Goal: Task Accomplishment & Management: Use online tool/utility

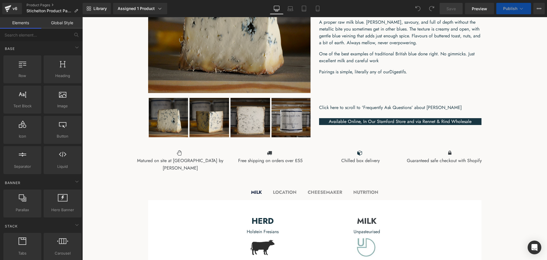
scroll to position [285, 0]
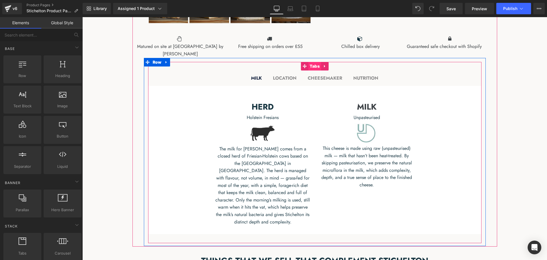
click at [314, 68] on span "Tabs" at bounding box center [315, 66] width 13 height 9
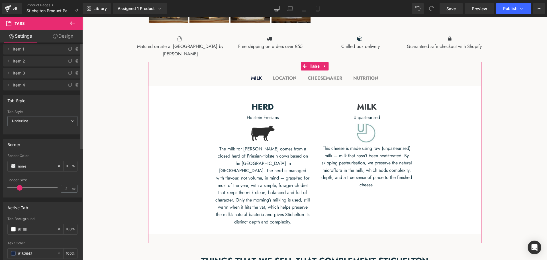
scroll to position [0, 0]
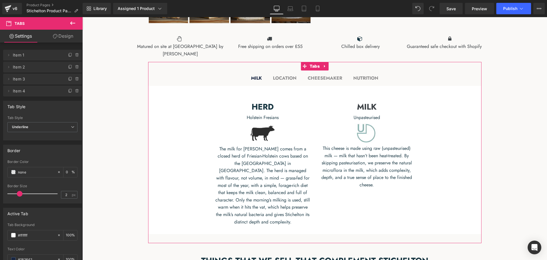
click at [64, 37] on link "Design" at bounding box center [62, 36] width 41 height 13
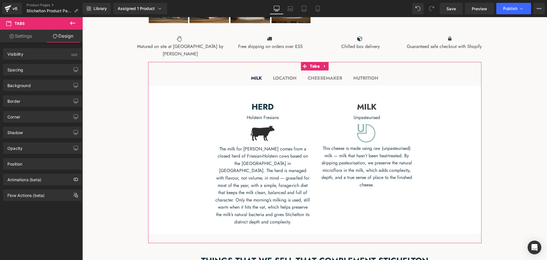
click at [31, 40] on link "Settings" at bounding box center [20, 36] width 41 height 13
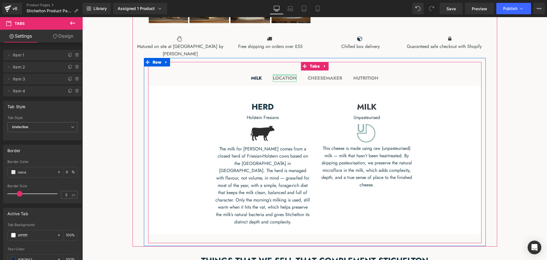
click at [283, 76] on div "LOCATION Text Block" at bounding box center [285, 77] width 24 height 7
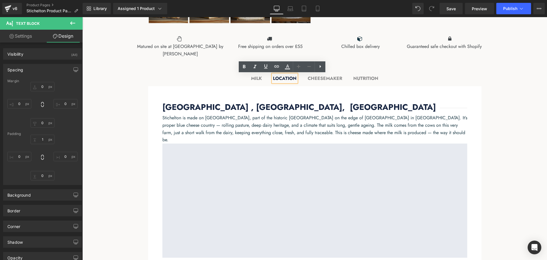
click at [319, 77] on b "CHEESEMAKER" at bounding box center [325, 78] width 35 height 7
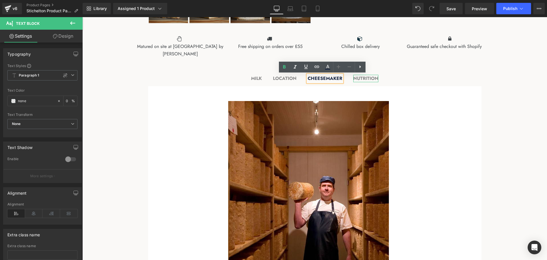
click at [374, 79] on b "NUTRITION" at bounding box center [366, 78] width 25 height 7
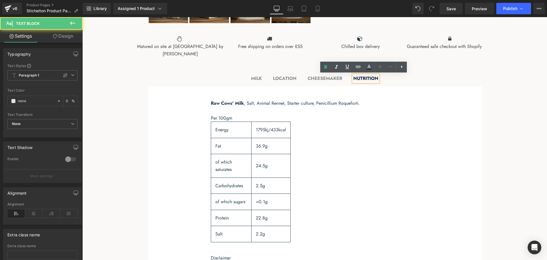
click at [82, 17] on div at bounding box center [82, 17] width 0 height 0
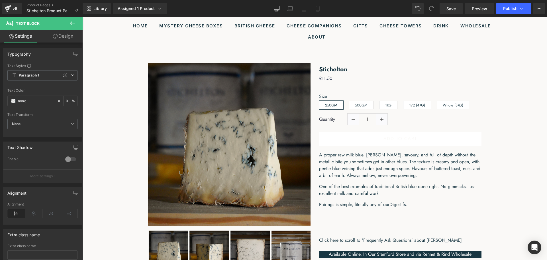
scroll to position [29, 0]
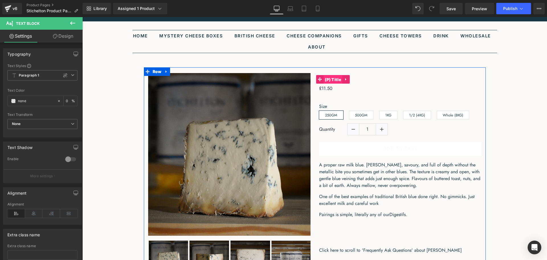
click at [331, 79] on span "(P) Title" at bounding box center [333, 79] width 19 height 9
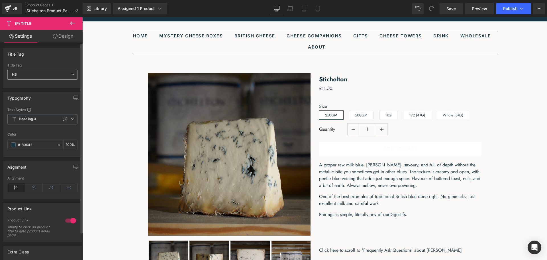
click at [66, 76] on span "H3" at bounding box center [42, 75] width 70 height 10
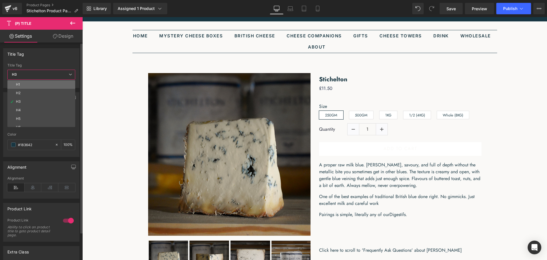
click at [52, 86] on li "H1" at bounding box center [42, 84] width 70 height 9
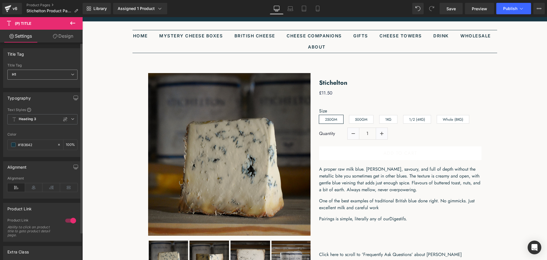
click at [65, 77] on span "H1" at bounding box center [42, 75] width 70 height 10
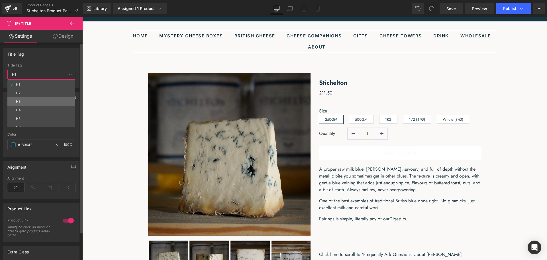
click at [49, 98] on li "H3" at bounding box center [42, 101] width 70 height 9
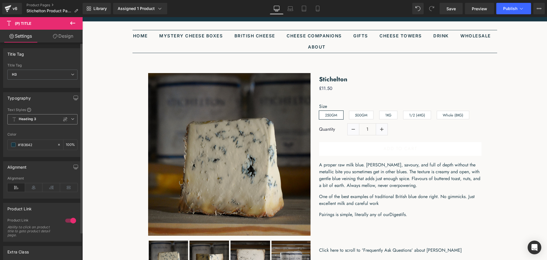
click at [69, 119] on span "Heading 3" at bounding box center [42, 119] width 70 height 10
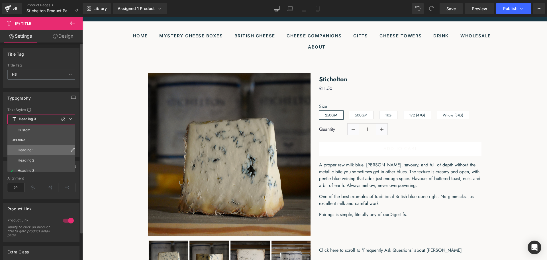
click at [42, 148] on li "Heading 1" at bounding box center [42, 150] width 70 height 10
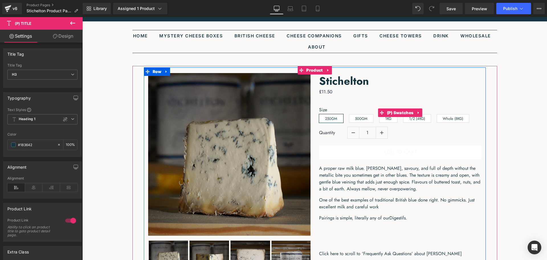
click at [328, 101] on div "Size 250GM 500GM 1KG 1/2 (4KG)" at bounding box center [400, 112] width 163 height 28
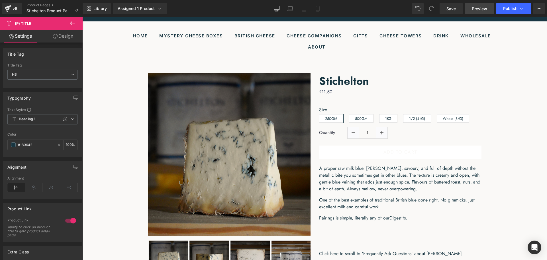
click at [475, 9] on span "Preview" at bounding box center [479, 9] width 15 height 6
click at [290, 11] on icon at bounding box center [290, 10] width 5 height 2
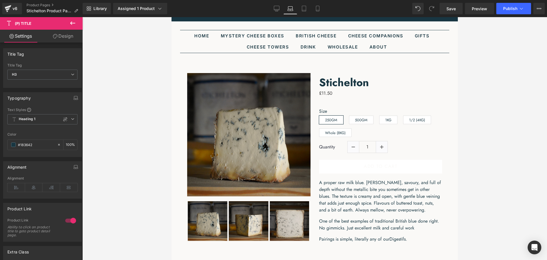
scroll to position [5, 0]
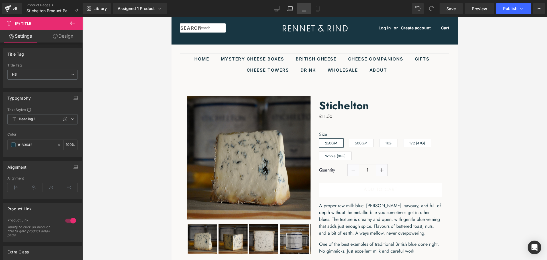
click at [304, 10] on icon at bounding box center [304, 9] width 6 height 6
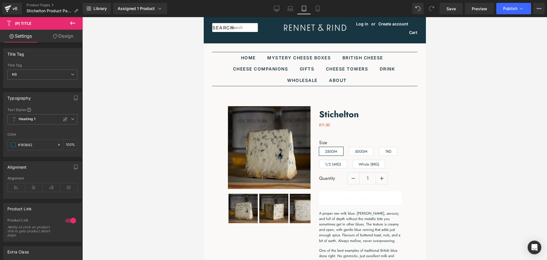
scroll to position [15, 0]
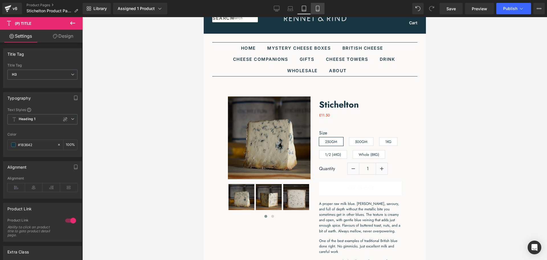
click at [314, 10] on link "Mobile" at bounding box center [318, 8] width 14 height 11
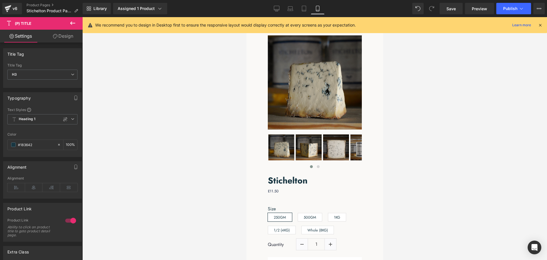
scroll to position [87, 0]
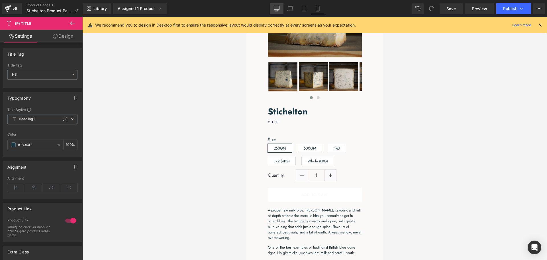
click at [279, 12] on link "Desktop" at bounding box center [277, 8] width 14 height 11
type input "100"
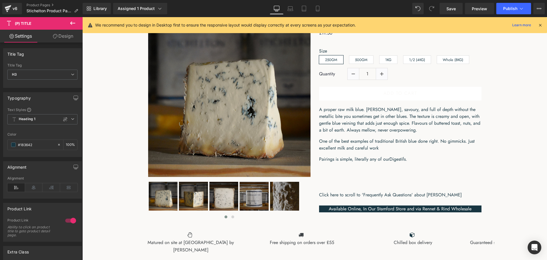
scroll to position [1, 0]
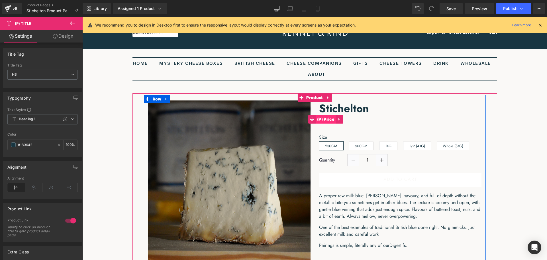
click at [329, 119] on span "(P) Price" at bounding box center [326, 119] width 20 height 9
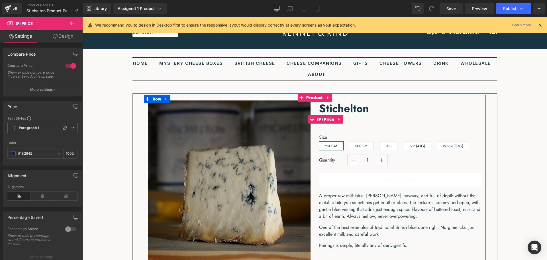
click at [325, 119] on span "(P) Price" at bounding box center [326, 119] width 20 height 9
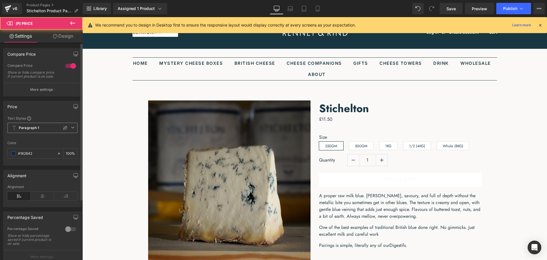
click at [70, 133] on span "Paragraph 1" at bounding box center [42, 128] width 70 height 10
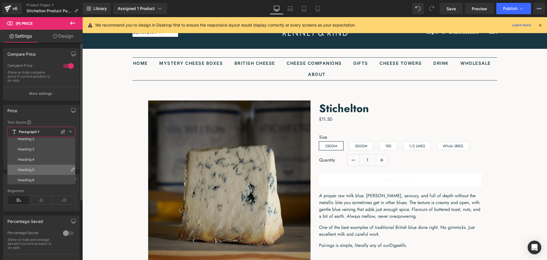
scroll to position [29, 0]
click at [49, 146] on li "Heading 2" at bounding box center [42, 144] width 70 height 10
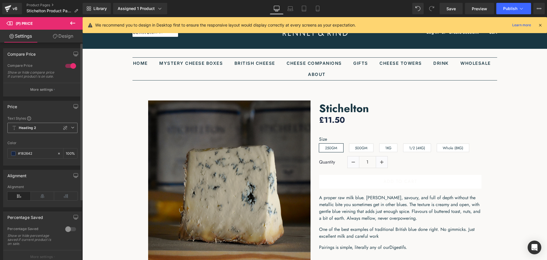
click at [71, 129] on icon at bounding box center [72, 127] width 3 height 3
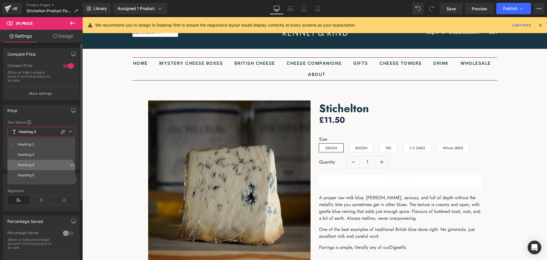
click at [46, 163] on li "Heading 4" at bounding box center [42, 165] width 70 height 10
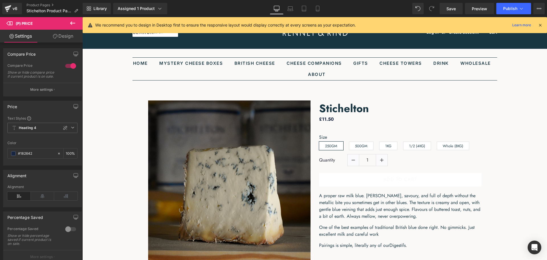
click at [64, 38] on link "Design" at bounding box center [62, 36] width 41 height 13
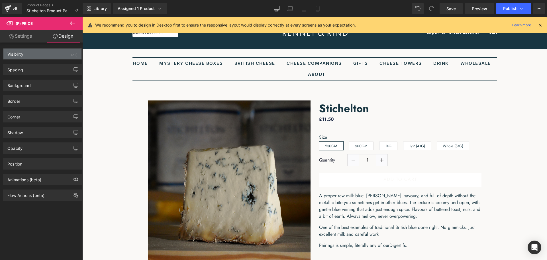
type input "0"
type input "10"
type input "0"
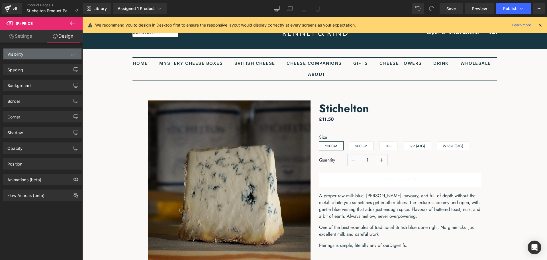
type input "0"
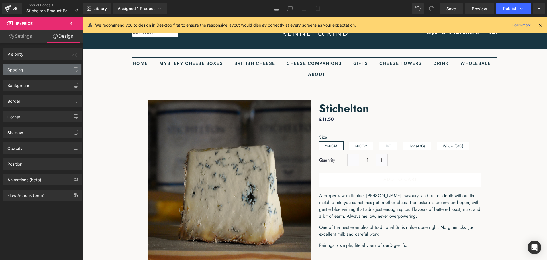
click at [48, 64] on div "Spacing [GEOGRAPHIC_DATA] 0px 0 0px 0 10px 10 0px 0 [GEOGRAPHIC_DATA] 0px 0 0px…" at bounding box center [42, 69] width 79 height 11
click at [47, 68] on div "Spacing" at bounding box center [42, 69] width 78 height 11
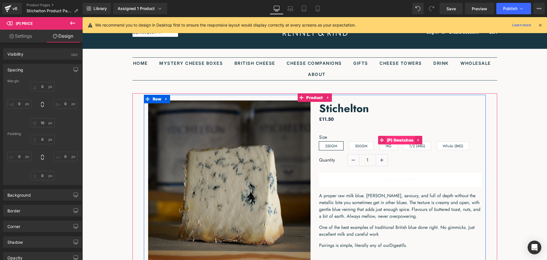
click at [395, 139] on span "(P) Swatches" at bounding box center [401, 140] width 30 height 9
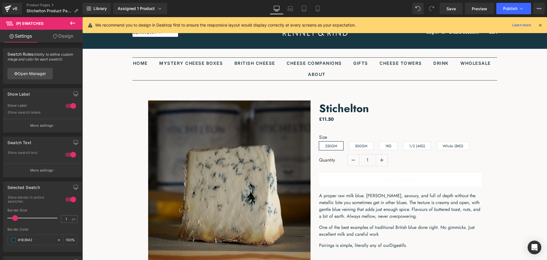
click at [63, 37] on link "Design" at bounding box center [62, 36] width 41 height 13
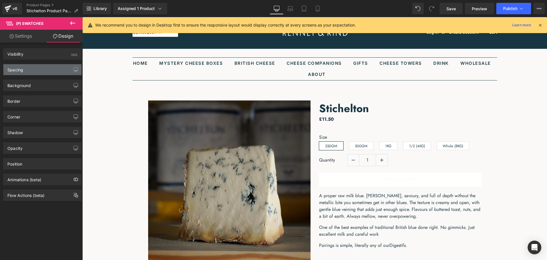
click at [37, 68] on div "Spacing" at bounding box center [42, 69] width 78 height 11
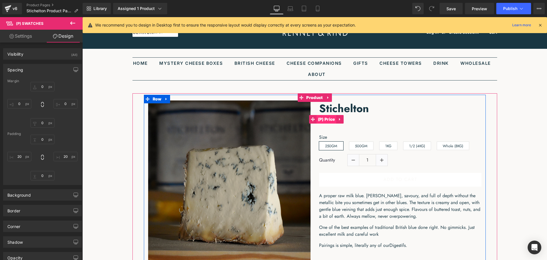
click at [325, 119] on span "(P) Price" at bounding box center [327, 119] width 20 height 9
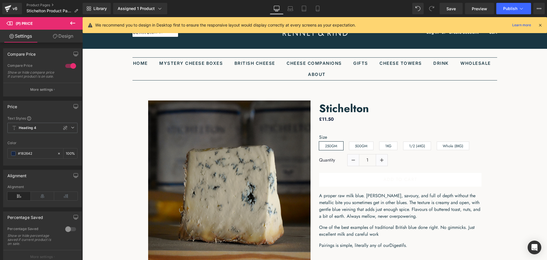
click at [65, 39] on link "Design" at bounding box center [62, 36] width 41 height 13
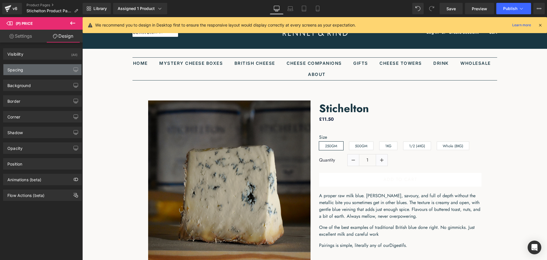
type input "0"
type input "10"
type input "0"
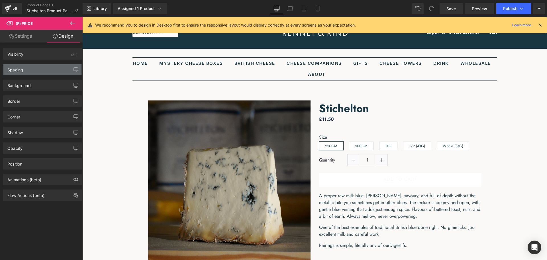
type input "0"
click at [41, 68] on div "Spacing" at bounding box center [42, 69] width 78 height 11
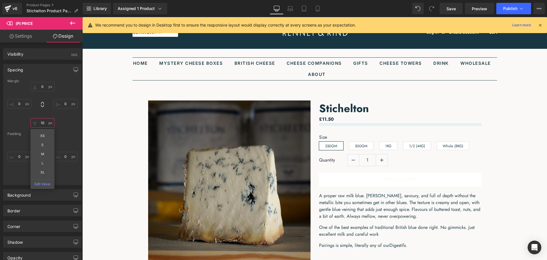
click at [42, 125] on input "10" at bounding box center [43, 122] width 24 height 9
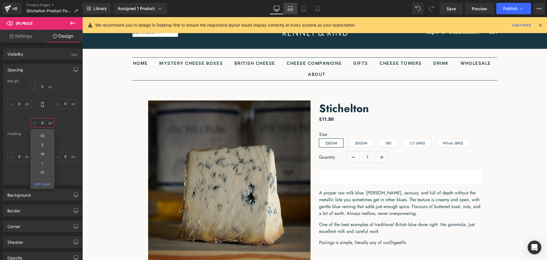
type input "0"
click at [294, 9] on link "Laptop" at bounding box center [291, 8] width 14 height 11
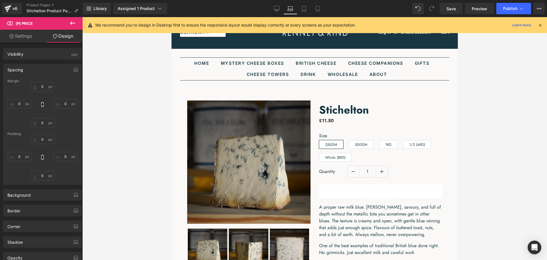
type input "0"
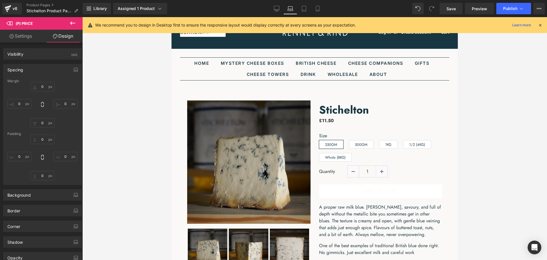
type input "0"
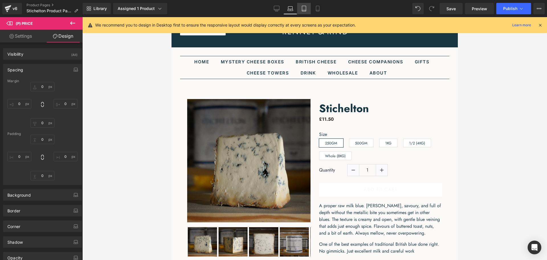
click at [305, 9] on icon at bounding box center [304, 9] width 6 height 6
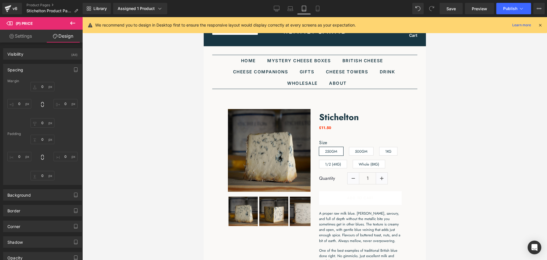
type input "0"
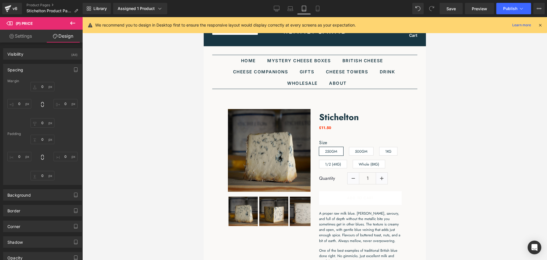
type input "0"
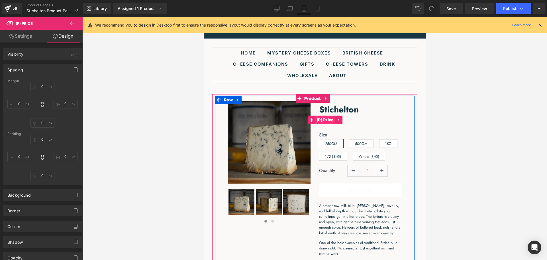
click at [328, 118] on span "(P) Price" at bounding box center [325, 119] width 20 height 9
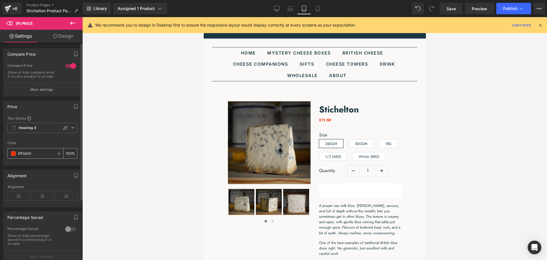
click at [57, 155] on icon at bounding box center [59, 153] width 4 height 4
type input "none"
type input "0"
click at [519, 7] on button "Publish" at bounding box center [514, 8] width 35 height 11
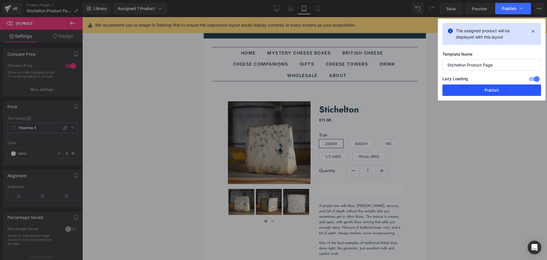
click at [496, 90] on button "Publish" at bounding box center [492, 89] width 99 height 11
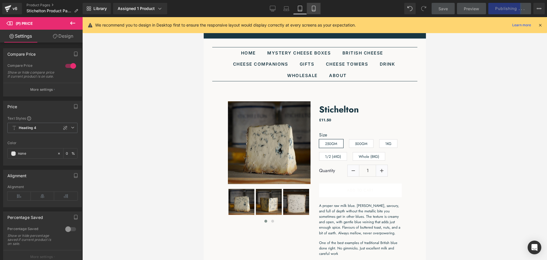
click at [313, 11] on icon at bounding box center [314, 9] width 6 height 6
type input "#182642"
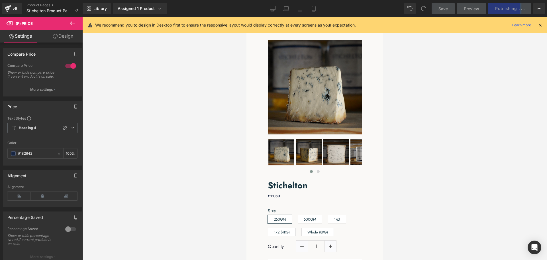
scroll to position [82, 0]
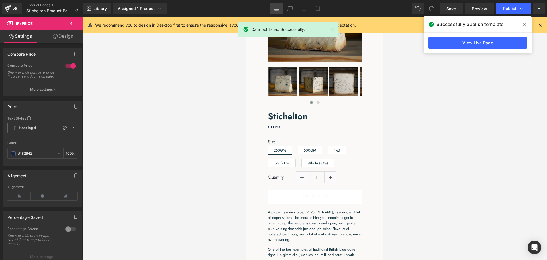
click at [280, 7] on link "Desktop" at bounding box center [277, 8] width 14 height 11
type input "100"
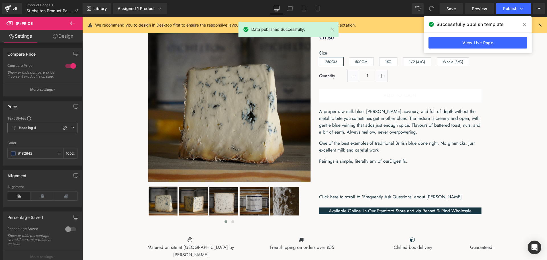
scroll to position [0, 0]
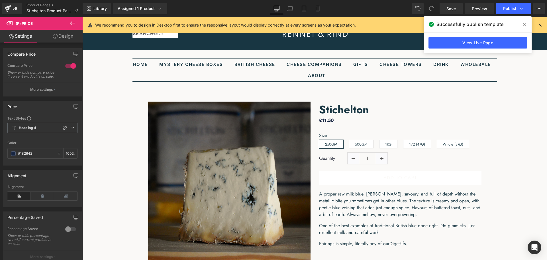
click at [526, 25] on icon at bounding box center [525, 24] width 3 height 3
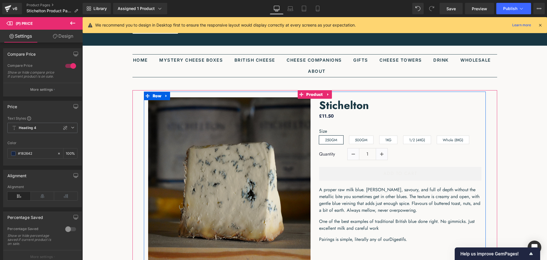
scroll to position [29, 0]
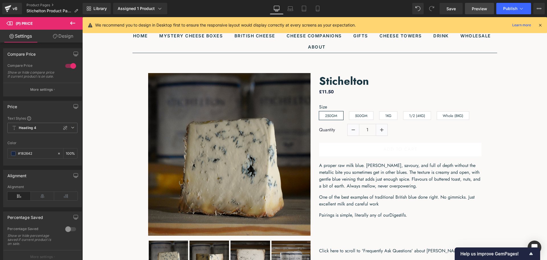
click at [476, 11] on span "Preview" at bounding box center [479, 9] width 15 height 6
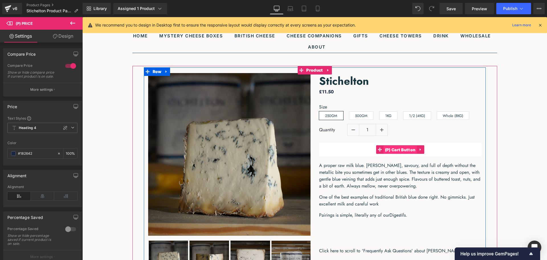
click at [394, 149] on span "(P) Cart Button" at bounding box center [401, 149] width 34 height 9
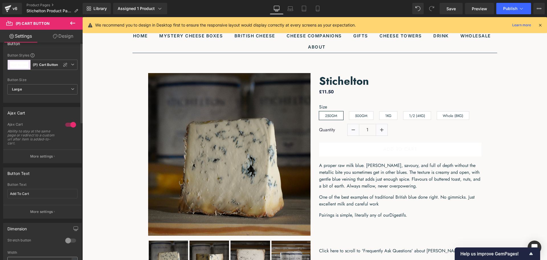
scroll to position [0, 0]
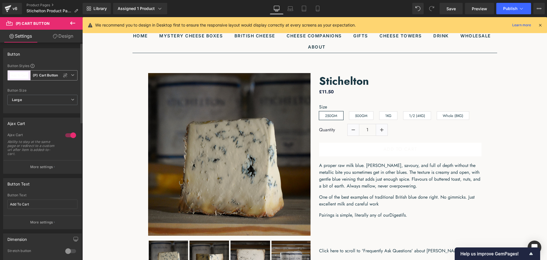
click at [29, 74] on div "Add To Cart" at bounding box center [19, 75] width 23 height 10
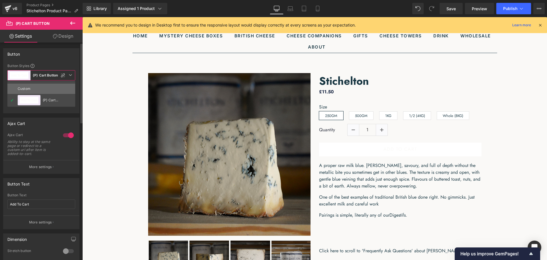
click at [29, 88] on div "Custom" at bounding box center [29, 89] width 22 height 10
type input "Brand Color"
type input "Color 1"
type input "Color 7"
type input "Color 1"
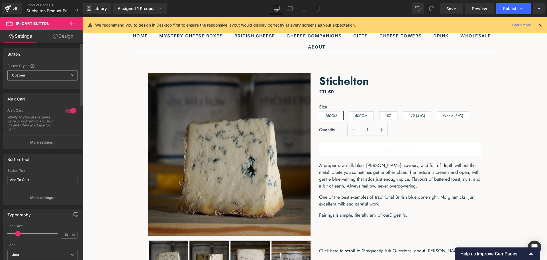
click at [52, 71] on span "Custom" at bounding box center [42, 75] width 70 height 10
click at [47, 97] on li "Add To Cart (P) Cart Button" at bounding box center [41, 100] width 68 height 10
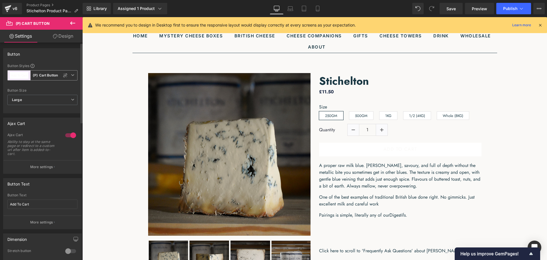
click at [71, 75] on icon at bounding box center [72, 74] width 3 height 3
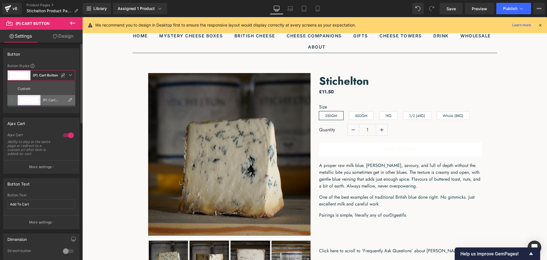
click at [69, 100] on icon at bounding box center [70, 100] width 5 height 5
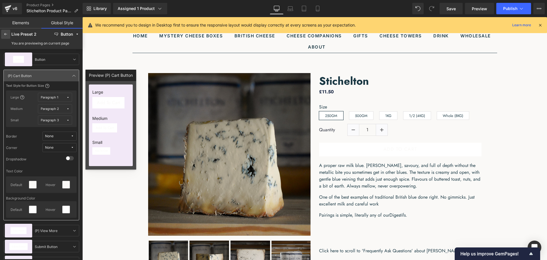
click at [6, 33] on icon at bounding box center [5, 34] width 5 height 5
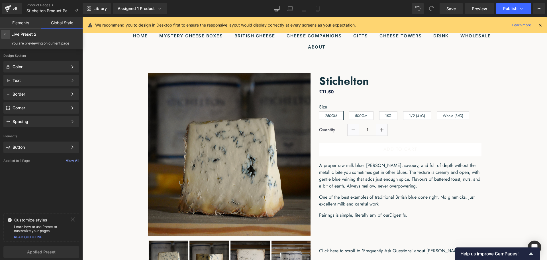
click at [6, 34] on icon at bounding box center [5, 34] width 5 height 5
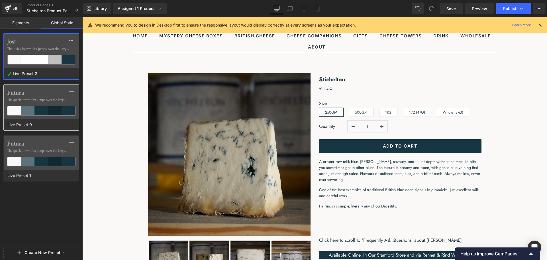
click at [62, 96] on label "Futura" at bounding box center [41, 92] width 68 height 7
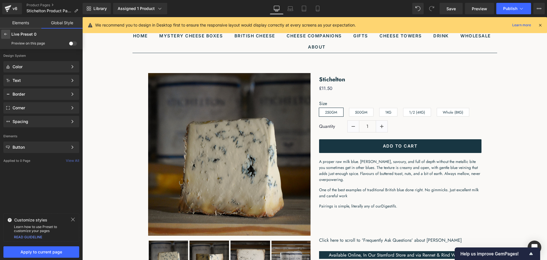
click at [7, 35] on icon at bounding box center [5, 34] width 5 height 5
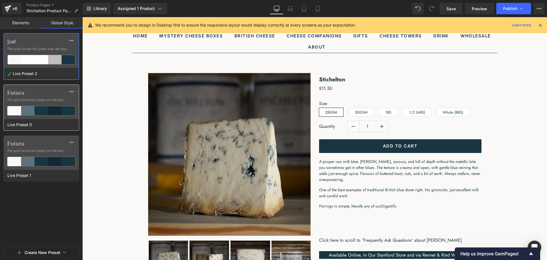
click at [40, 96] on label "Futura" at bounding box center [41, 92] width 68 height 7
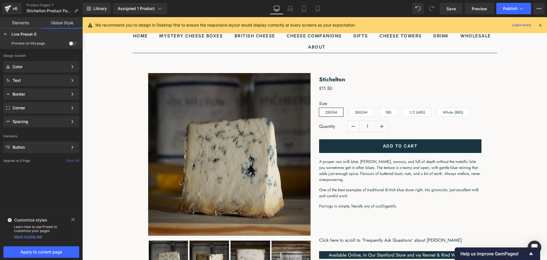
click at [74, 44] on span at bounding box center [73, 43] width 8 height 4
click at [69, 44] on input "checkbox" at bounding box center [69, 44] width 0 height 0
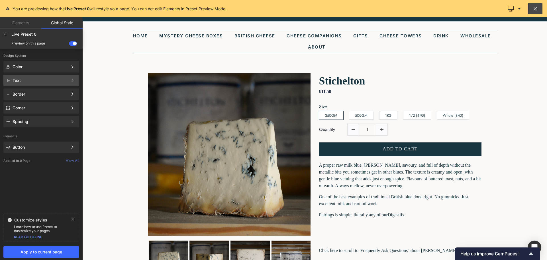
click at [42, 79] on div "Text" at bounding box center [40, 80] width 55 height 5
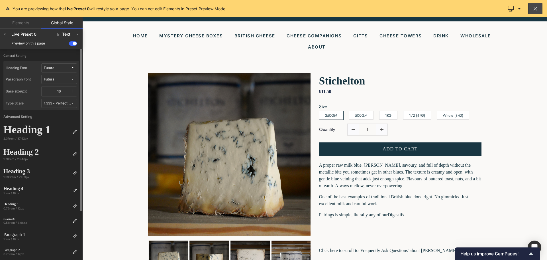
click at [62, 68] on span "Futura" at bounding box center [57, 68] width 27 height 4
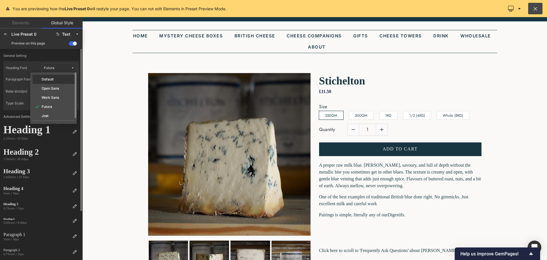
click at [59, 76] on div "Default" at bounding box center [54, 79] width 42 height 9
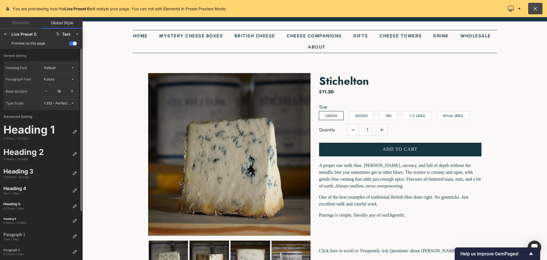
click at [60, 78] on span "Futura" at bounding box center [57, 79] width 27 height 4
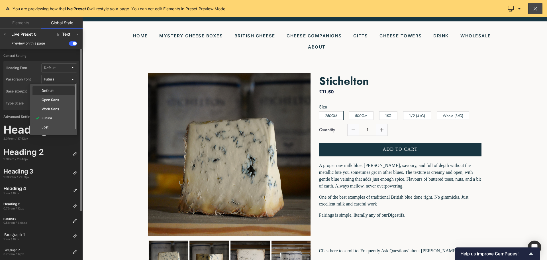
click at [61, 88] on div "Default" at bounding box center [54, 90] width 42 height 9
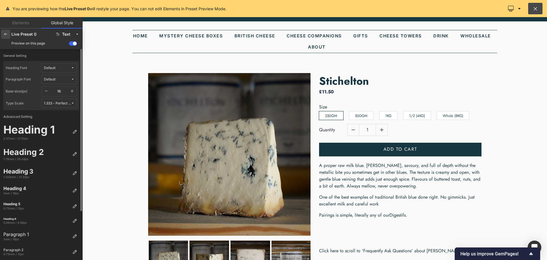
click at [7, 33] on icon at bounding box center [5, 34] width 5 height 5
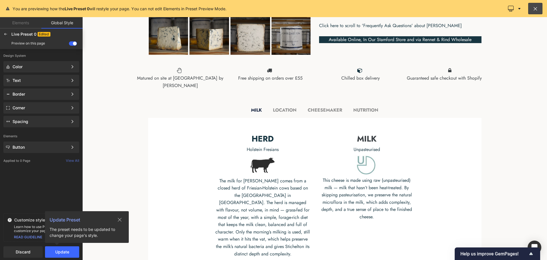
scroll to position [257, 0]
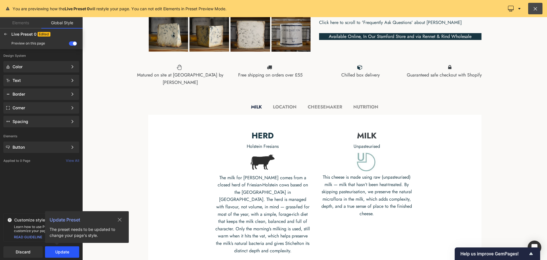
click at [68, 249] on button "Update" at bounding box center [62, 251] width 34 height 11
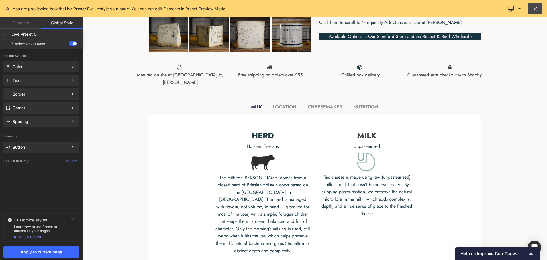
click at [277, 192] on div at bounding box center [314, 138] width 465 height 243
click at [52, 82] on div "Text" at bounding box center [40, 80] width 55 height 5
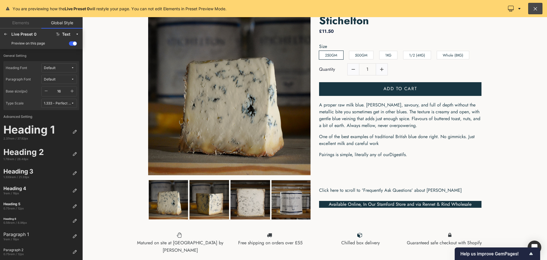
scroll to position [86, 0]
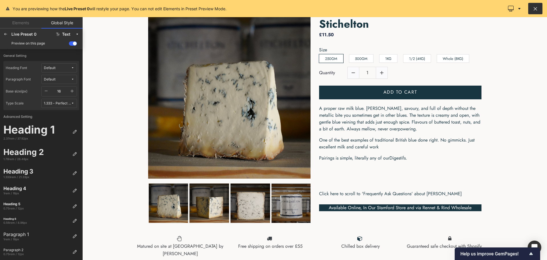
click at [533, 12] on button at bounding box center [536, 8] width 14 height 11
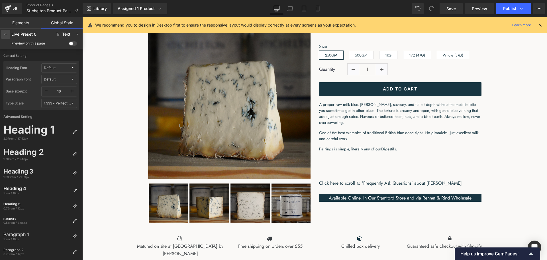
click at [3, 33] on div at bounding box center [5, 34] width 9 height 9
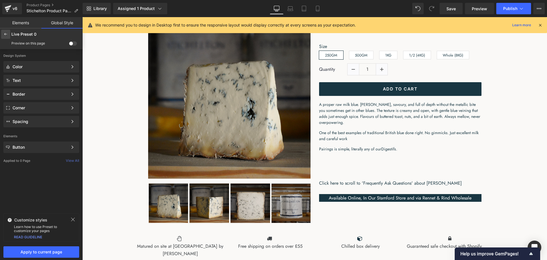
click at [4, 34] on icon at bounding box center [5, 34] width 5 height 5
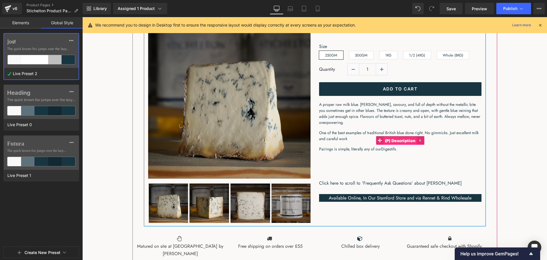
click at [408, 145] on span "(P) Description" at bounding box center [401, 140] width 34 height 9
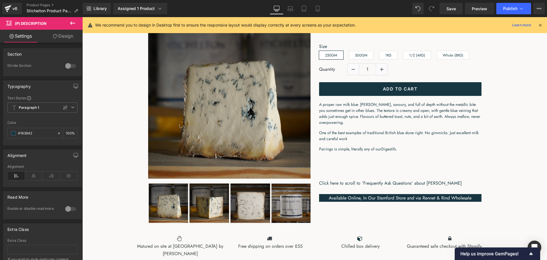
click at [66, 41] on link "Design" at bounding box center [62, 36] width 41 height 13
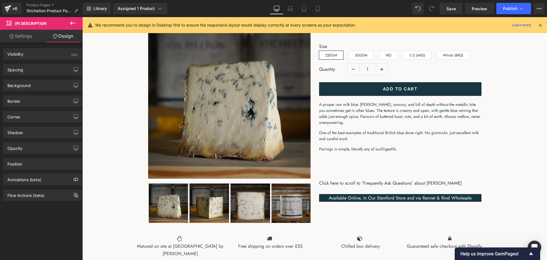
click at [41, 64] on div "Spacing [GEOGRAPHIC_DATA] 20px 20 0px 0 0px 0 0px 0 [GEOGRAPHIC_DATA] 0px 0 0px…" at bounding box center [42, 69] width 79 height 11
click at [41, 68] on div "Spacing" at bounding box center [42, 69] width 78 height 11
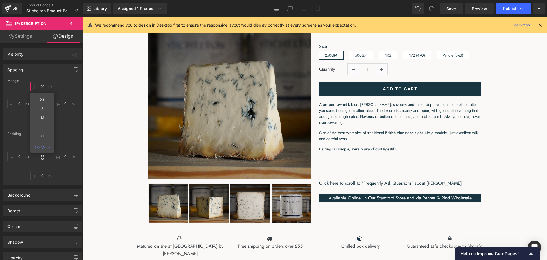
click at [42, 90] on input "20" at bounding box center [43, 86] width 24 height 9
click at [40, 84] on input "20" at bounding box center [43, 86] width 24 height 9
type input "0"
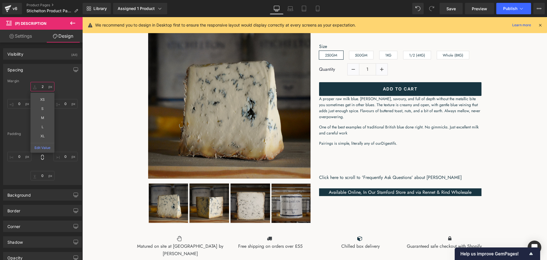
type input "20"
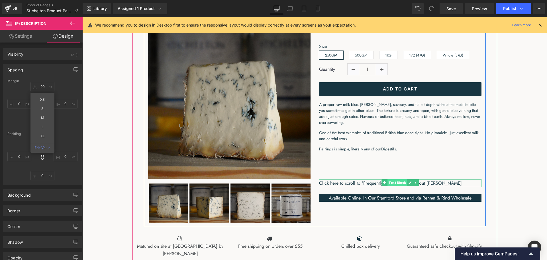
click at [395, 186] on span "Text Block" at bounding box center [398, 182] width 20 height 7
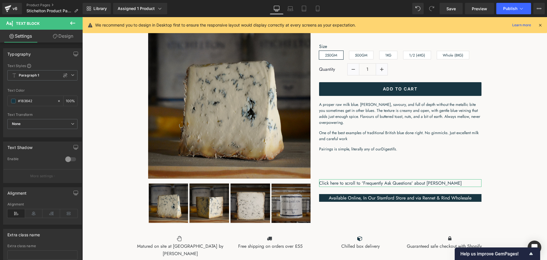
click at [63, 39] on link "Design" at bounding box center [62, 36] width 41 height 13
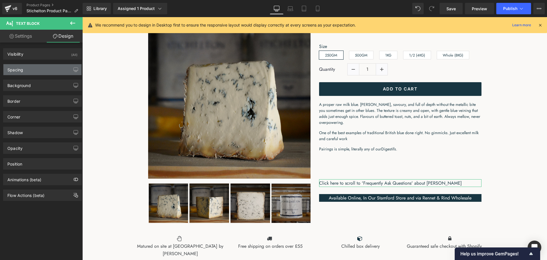
click at [48, 67] on div "Spacing" at bounding box center [42, 69] width 78 height 11
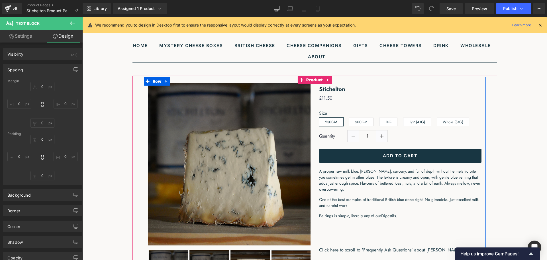
scroll to position [29, 0]
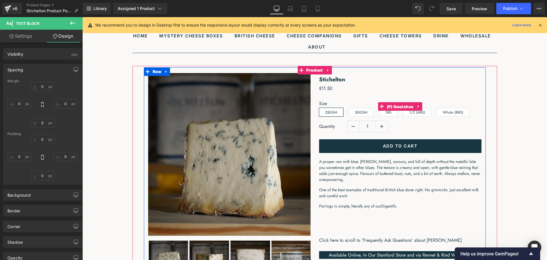
drag, startPoint x: 397, startPoint y: 108, endPoint x: 373, endPoint y: 107, distance: 24.5
click at [397, 109] on span "(P) Swatches" at bounding box center [401, 106] width 30 height 9
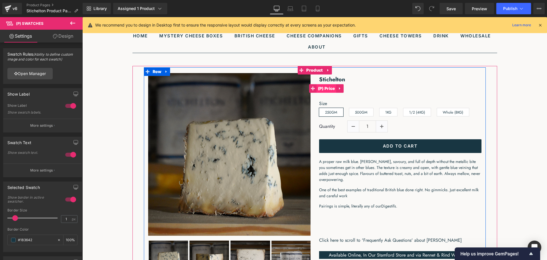
click at [328, 93] on span "(P) Price" at bounding box center [327, 88] width 20 height 9
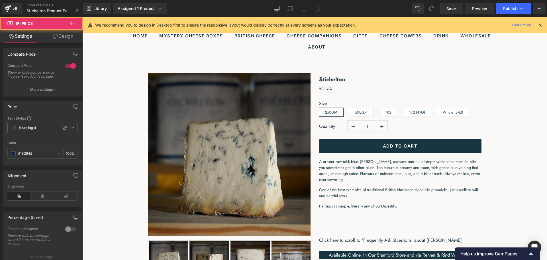
click at [62, 38] on link "Design" at bounding box center [62, 36] width 41 height 13
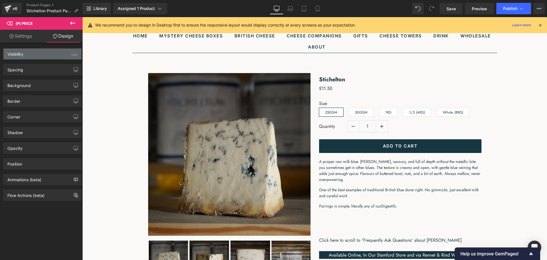
type input "0"
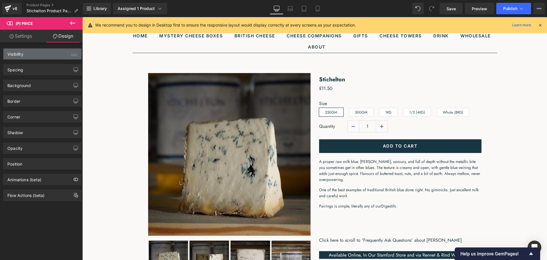
type input "0"
click at [48, 53] on div "Visibility (All)" at bounding box center [42, 53] width 78 height 11
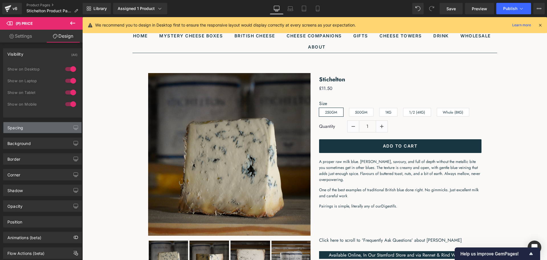
click at [40, 124] on div "Spacing" at bounding box center [42, 127] width 78 height 11
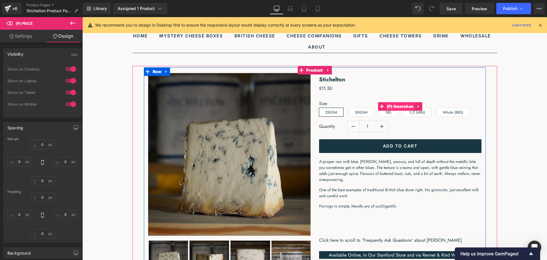
click at [389, 109] on span "(P) Swatches" at bounding box center [401, 106] width 30 height 9
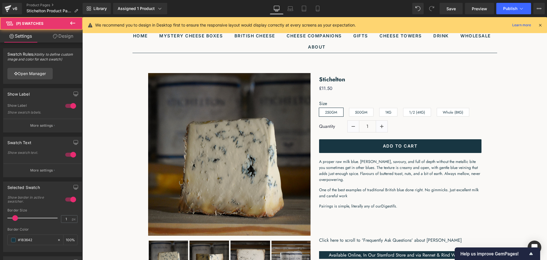
click at [65, 35] on link "Design" at bounding box center [62, 36] width 41 height 13
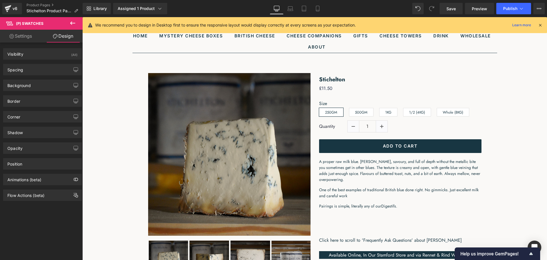
type input "0"
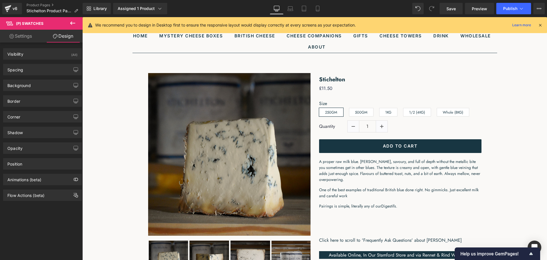
type input "20"
type input "0"
type input "20"
type input "auto"
click at [27, 160] on div "Position" at bounding box center [42, 163] width 78 height 11
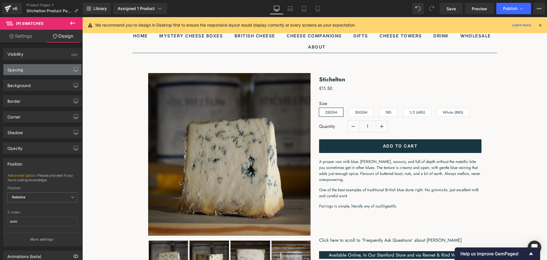
click at [36, 66] on div "Spacing" at bounding box center [42, 69] width 78 height 11
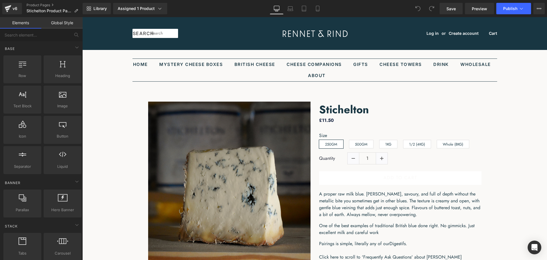
click at [60, 26] on link "Global Style" at bounding box center [61, 22] width 41 height 11
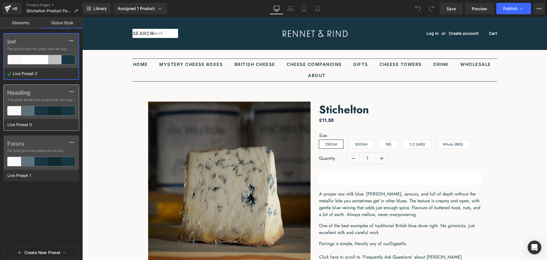
click at [47, 96] on label "Heading" at bounding box center [41, 92] width 68 height 7
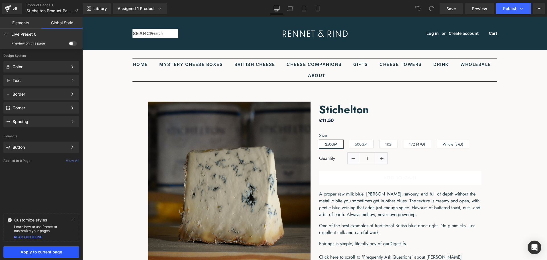
click at [56, 251] on span "Apply to current page" at bounding box center [41, 251] width 69 height 5
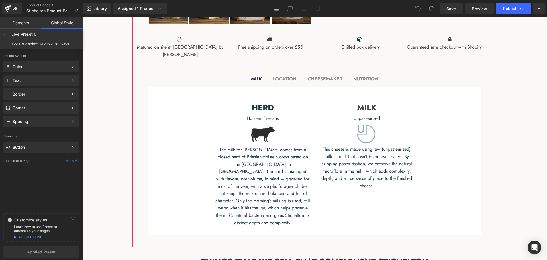
scroll to position [285, 0]
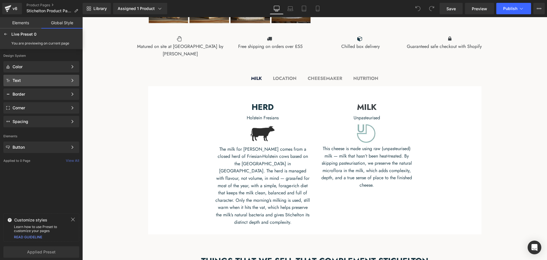
click at [48, 83] on div "Text Color Style Define a color palette and apply it to your pages 1 of 3 Next" at bounding box center [41, 80] width 76 height 11
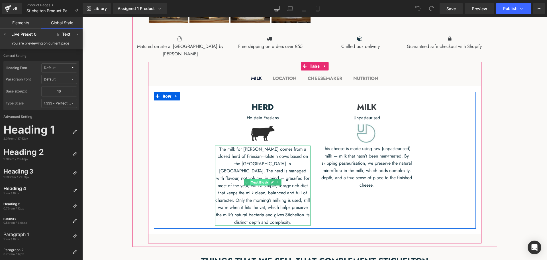
click at [261, 182] on span "Text Block" at bounding box center [260, 181] width 20 height 7
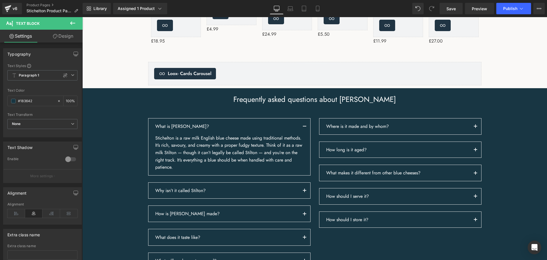
scroll to position [627, 0]
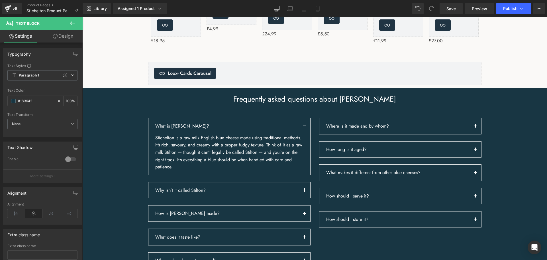
click at [218, 149] on div "Stichelton is a raw milk English blue cheese made using traditional methods. It…" at bounding box center [229, 152] width 148 height 36
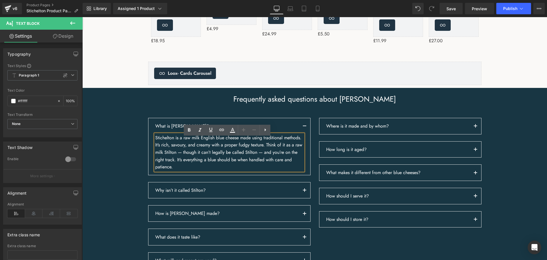
click at [82, 17] on div at bounding box center [82, 17] width 0 height 0
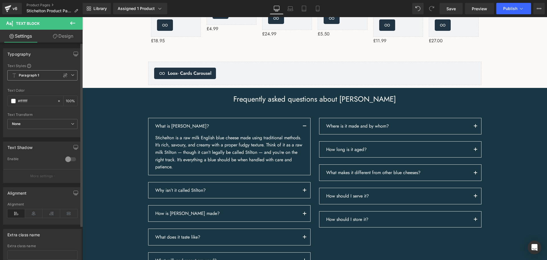
click at [71, 76] on icon at bounding box center [72, 74] width 3 height 3
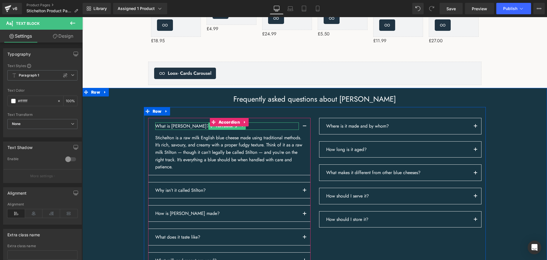
click at [178, 130] on p "What is [PERSON_NAME]?" at bounding box center [227, 125] width 144 height 7
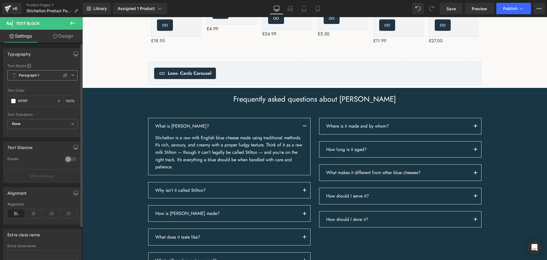
click at [71, 78] on span "Paragraph 1" at bounding box center [42, 75] width 70 height 10
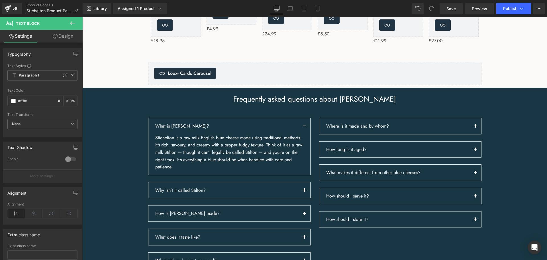
click at [71, 25] on icon at bounding box center [72, 23] width 7 height 7
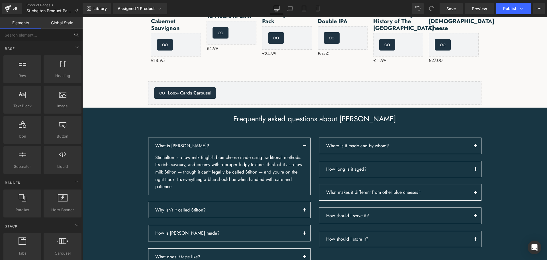
scroll to position [513, 0]
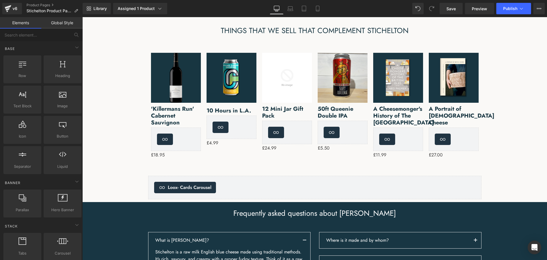
click at [62, 24] on link "Global Style" at bounding box center [61, 22] width 41 height 11
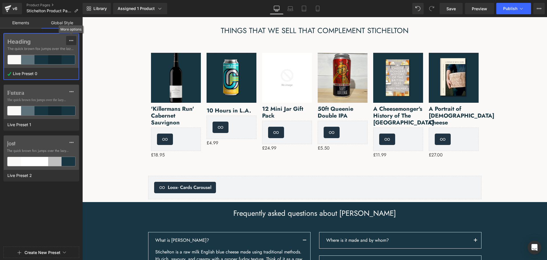
click at [69, 40] on icon at bounding box center [71, 40] width 5 height 5
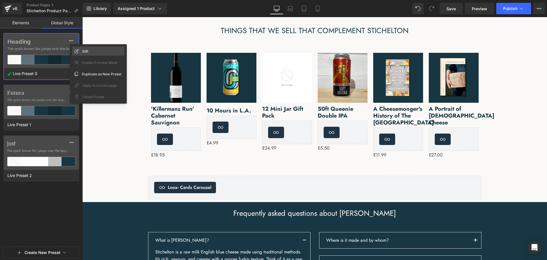
click at [88, 49] on span "Edit" at bounding box center [85, 51] width 6 height 6
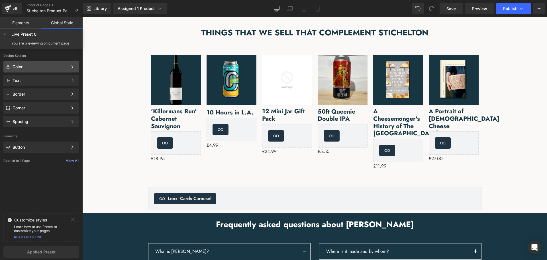
click at [45, 66] on div "Color" at bounding box center [40, 66] width 55 height 5
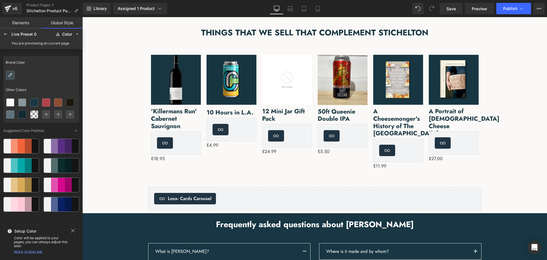
click at [11, 75] on icon at bounding box center [10, 75] width 5 height 5
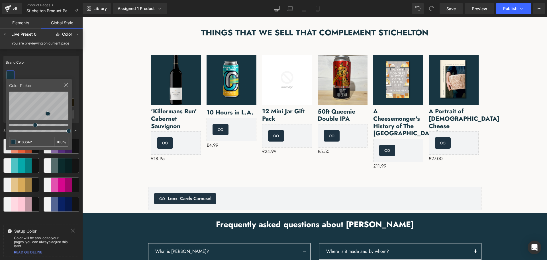
click at [62, 62] on div "Brand Color" at bounding box center [41, 62] width 76 height 13
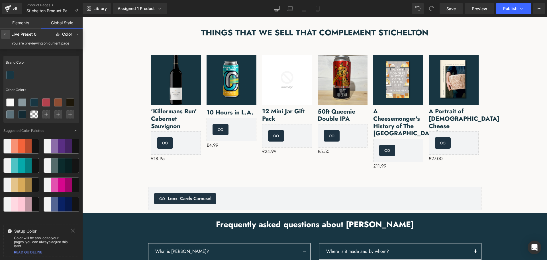
click at [8, 36] on div at bounding box center [5, 34] width 9 height 9
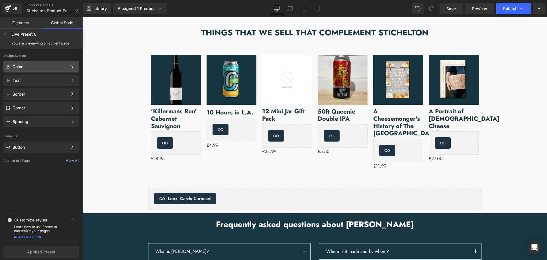
click at [49, 70] on div "Color Color Style Define a color palette and apply it to your pages 1 of 3 Next" at bounding box center [41, 66] width 76 height 11
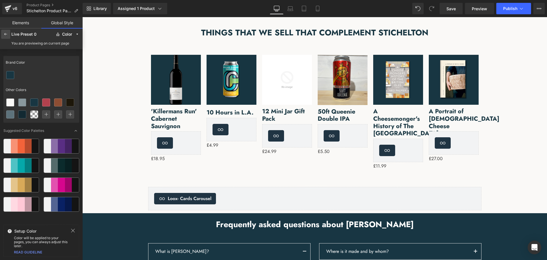
click at [6, 37] on div at bounding box center [5, 34] width 9 height 9
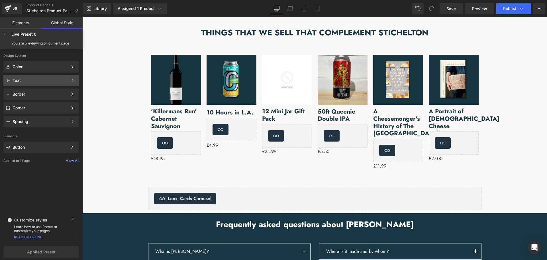
click at [46, 79] on div "Text" at bounding box center [40, 80] width 55 height 5
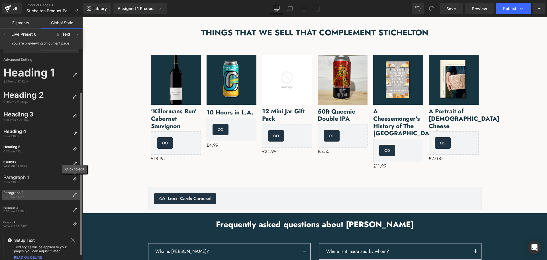
scroll to position [62, 0]
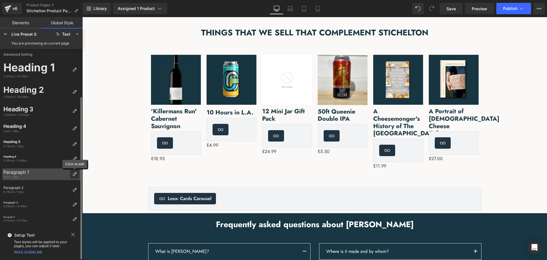
click at [74, 176] on icon at bounding box center [74, 174] width 5 height 5
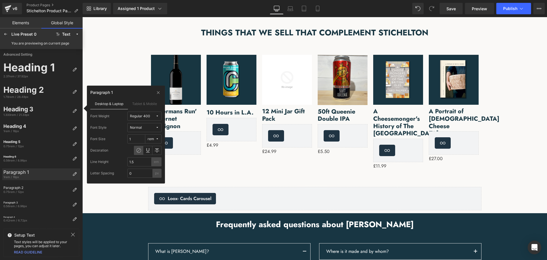
click at [159, 237] on body ".lx-icon-fill { --lx-fill-width: calc(100% - var(--lx-rating-percent, 0%)); cli…" at bounding box center [314, 78] width 465 height 1149
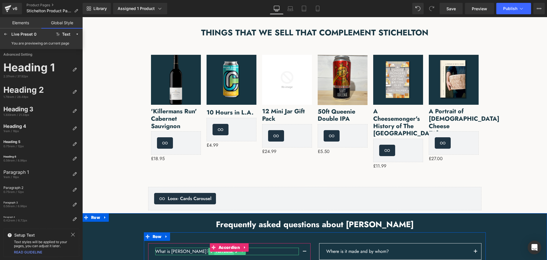
click at [218, 248] on span "Text Block" at bounding box center [224, 251] width 20 height 7
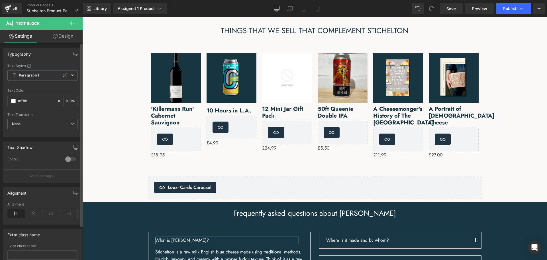
click at [64, 160] on div at bounding box center [71, 159] width 14 height 9
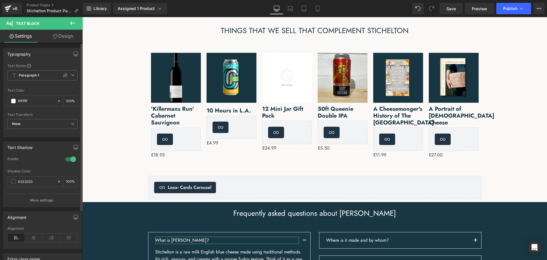
click at [68, 160] on div at bounding box center [71, 159] width 14 height 9
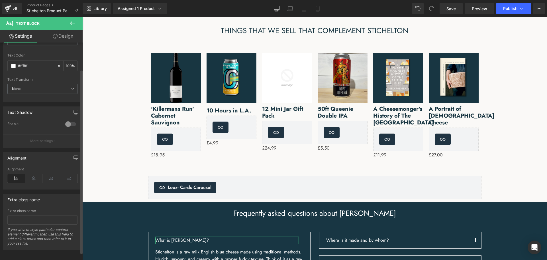
scroll to position [41, 0]
click at [41, 137] on p "More settings" at bounding box center [41, 139] width 23 height 5
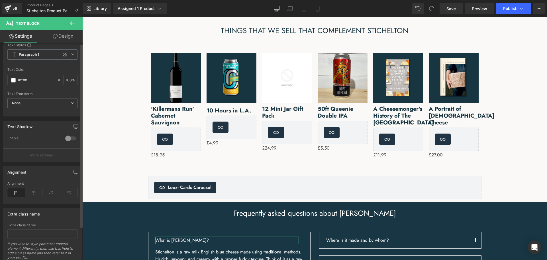
scroll to position [0, 0]
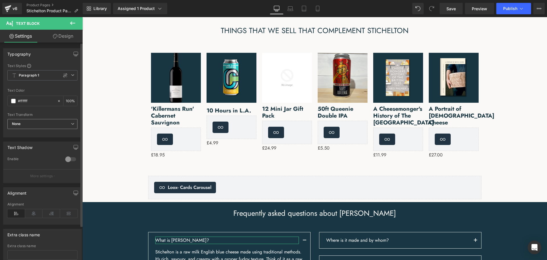
click at [66, 125] on span "None" at bounding box center [42, 124] width 70 height 10
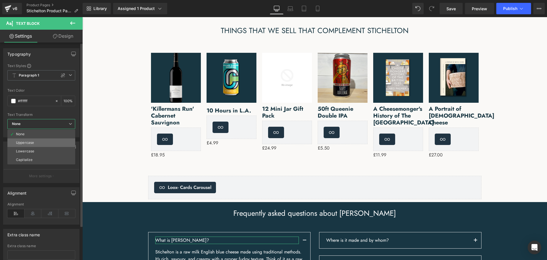
click at [50, 142] on li "Uppercase" at bounding box center [41, 142] width 68 height 9
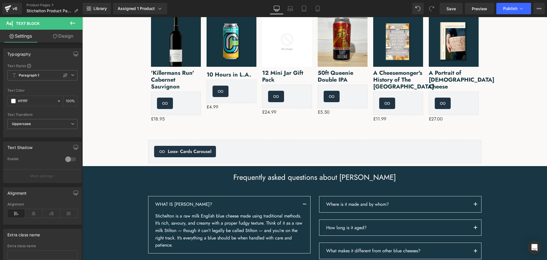
scroll to position [599, 0]
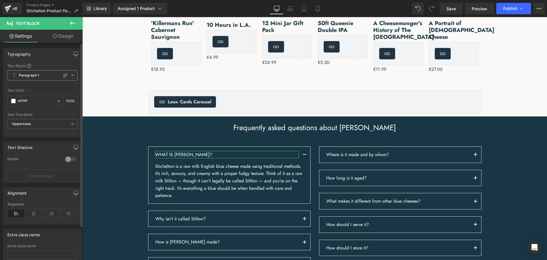
click at [71, 75] on icon at bounding box center [72, 74] width 3 height 3
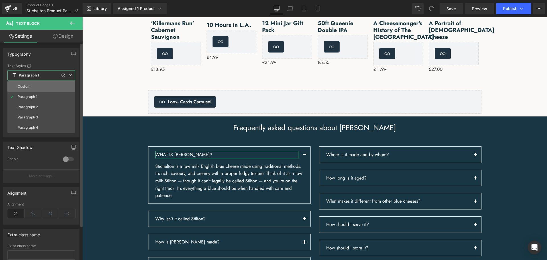
click at [53, 89] on li "Custom" at bounding box center [41, 86] width 68 height 10
type input "1.5"
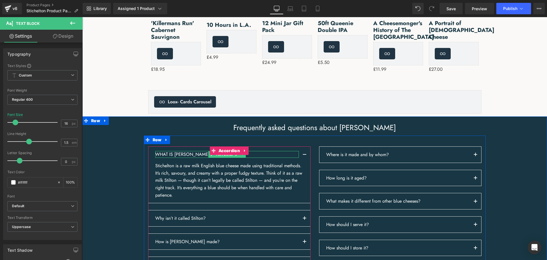
click at [191, 157] on p "What is [PERSON_NAME]?" at bounding box center [227, 154] width 144 height 7
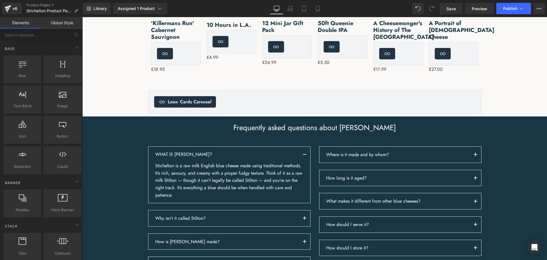
click at [72, 24] on link "Global Style" at bounding box center [61, 22] width 41 height 11
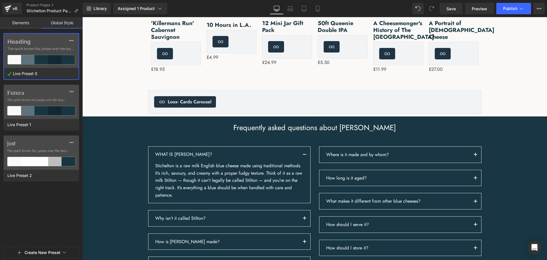
click at [31, 22] on link "Elements" at bounding box center [20, 22] width 41 height 11
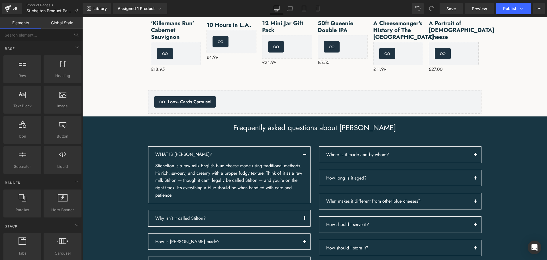
click at [54, 23] on link "Global Style" at bounding box center [61, 22] width 41 height 11
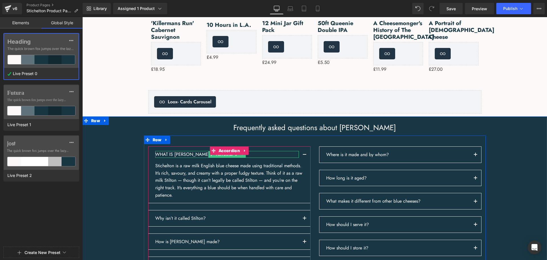
click at [186, 158] on p "What is [PERSON_NAME]?" at bounding box center [227, 154] width 144 height 7
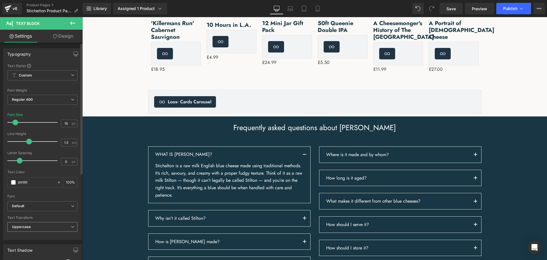
click at [64, 224] on span "Uppercase" at bounding box center [42, 227] width 70 height 10
click at [52, 233] on li "None" at bounding box center [41, 236] width 68 height 9
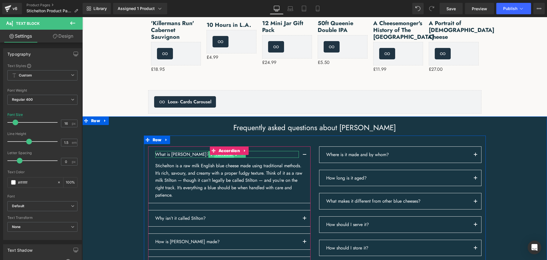
click at [214, 158] on span "Text Block" at bounding box center [224, 154] width 20 height 7
click at [193, 157] on p "What is [PERSON_NAME]?" at bounding box center [227, 154] width 144 height 7
click at [72, 20] on icon at bounding box center [72, 23] width 7 height 7
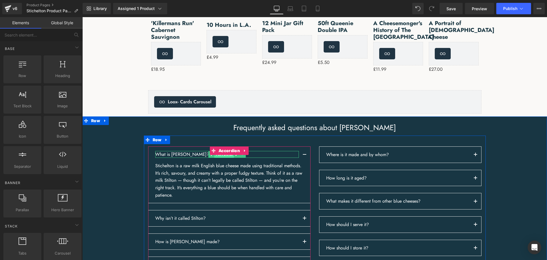
click at [219, 158] on span "Text Block" at bounding box center [224, 154] width 20 height 7
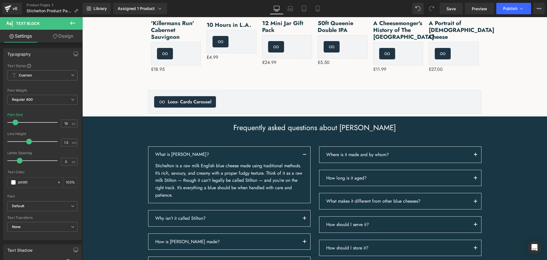
click at [69, 21] on icon at bounding box center [72, 23] width 7 height 7
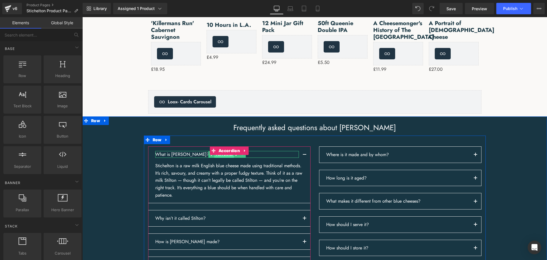
click at [218, 158] on span "Text Block" at bounding box center [224, 154] width 20 height 7
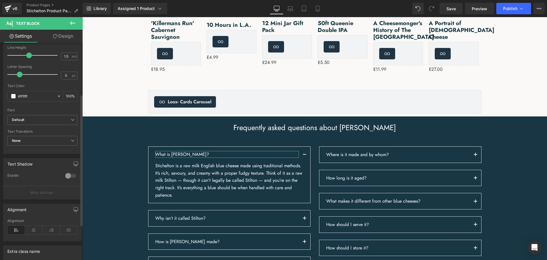
scroll to position [86, 0]
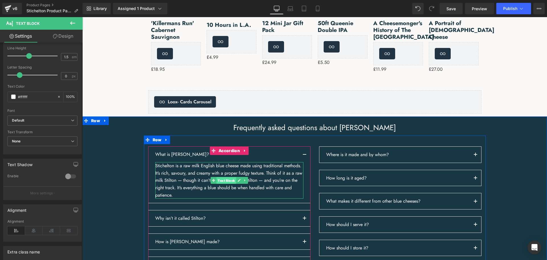
click at [221, 183] on span "Text Block" at bounding box center [227, 180] width 20 height 7
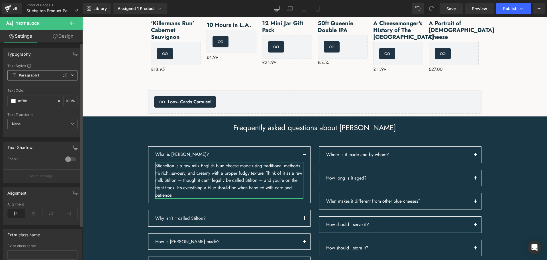
click at [72, 76] on icon at bounding box center [72, 74] width 3 height 3
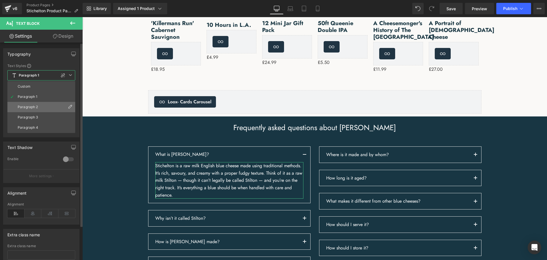
click at [45, 106] on li "Paragraph 2" at bounding box center [41, 107] width 68 height 10
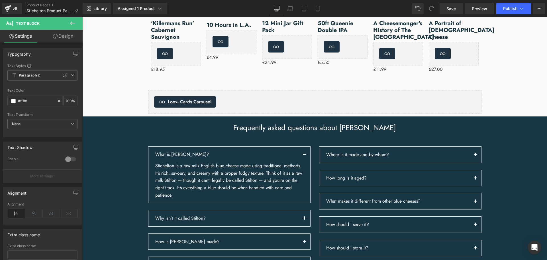
click at [70, 25] on icon at bounding box center [72, 23] width 7 height 7
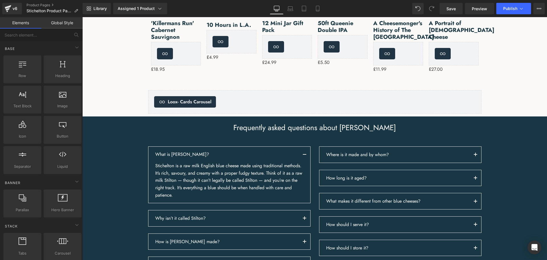
click at [62, 27] on link "Global Style" at bounding box center [61, 22] width 41 height 11
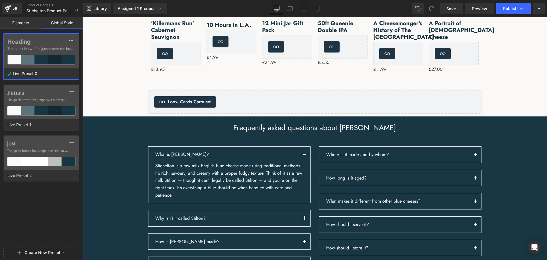
click at [59, 47] on span "The quick brown fox jumps over the lazy..." at bounding box center [41, 48] width 68 height 5
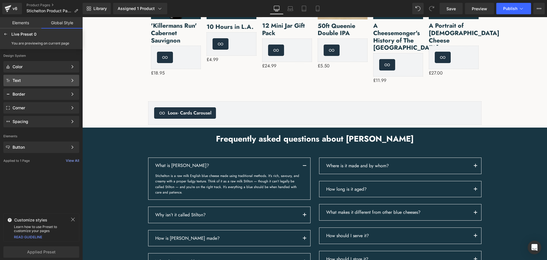
click at [52, 85] on div "Text Color Style Define a color palette and apply it to your pages 1 of 3 Next" at bounding box center [41, 80] width 76 height 11
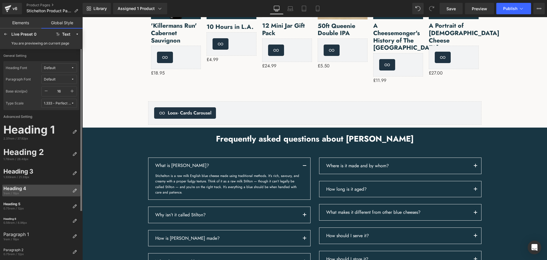
scroll to position [62, 0]
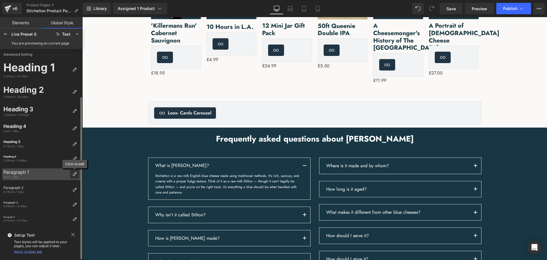
click at [74, 173] on icon at bounding box center [74, 174] width 5 height 5
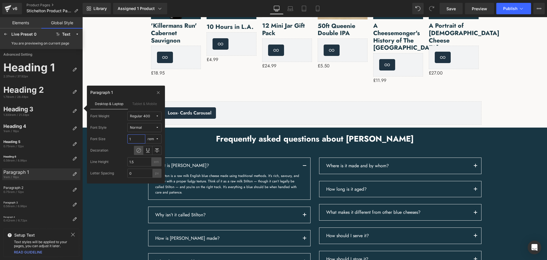
click at [139, 139] on input "1" at bounding box center [136, 138] width 18 height 9
drag, startPoint x: 131, startPoint y: 139, endPoint x: 110, endPoint y: 136, distance: 21.0
click at [110, 136] on div "Font Size 1 rem" at bounding box center [125, 138] width 71 height 9
click at [155, 139] on span "rem" at bounding box center [152, 139] width 8 height 4
click at [153, 147] on div "px" at bounding box center [150, 150] width 18 height 9
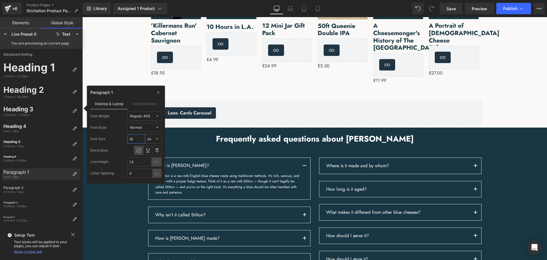
drag, startPoint x: 136, startPoint y: 139, endPoint x: 119, endPoint y: 138, distance: 17.7
click at [119, 138] on div "Font Size 16 px" at bounding box center [125, 138] width 71 height 9
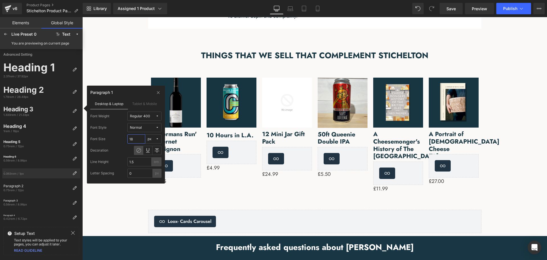
scroll to position [628, 0]
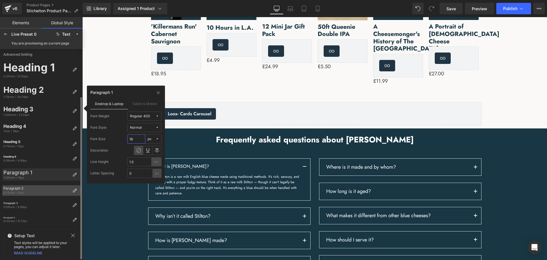
type input "18"
click at [43, 190] on div "Paragraph 2" at bounding box center [36, 188] width 67 height 4
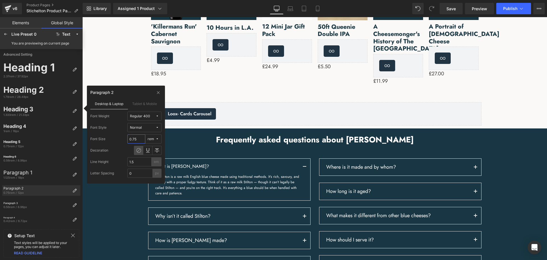
click at [139, 137] on input "0.75" at bounding box center [136, 138] width 18 height 9
click at [151, 139] on div "rem" at bounding box center [151, 139] width 7 height 4
click at [154, 152] on div "px" at bounding box center [150, 150] width 16 height 5
click at [134, 137] on input "12" at bounding box center [136, 138] width 18 height 9
drag, startPoint x: 123, startPoint y: 138, endPoint x: 118, endPoint y: 138, distance: 5.7
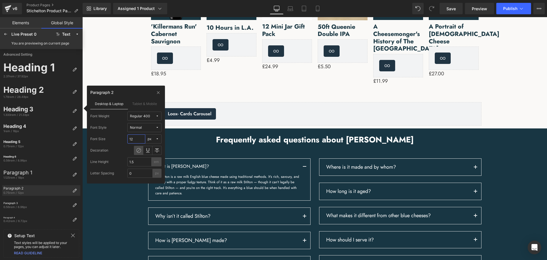
click at [118, 138] on div "Font Size 12 px" at bounding box center [125, 138] width 71 height 9
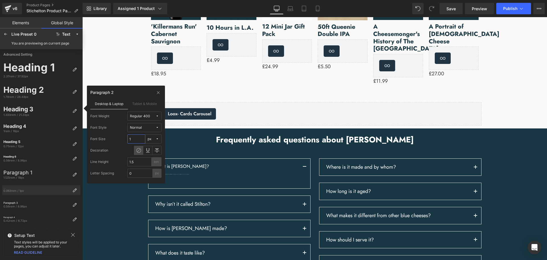
type input "16"
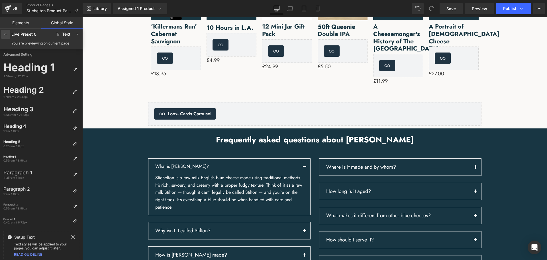
click at [3, 34] on div at bounding box center [5, 34] width 9 height 9
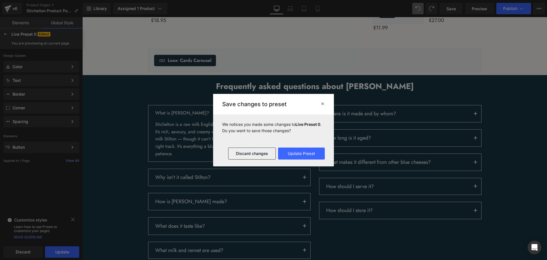
scroll to position [694, 0]
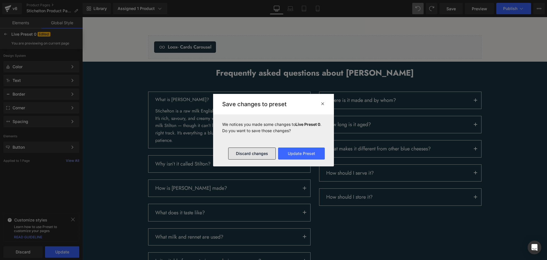
click at [259, 152] on button "Discard changes" at bounding box center [252, 153] width 48 height 12
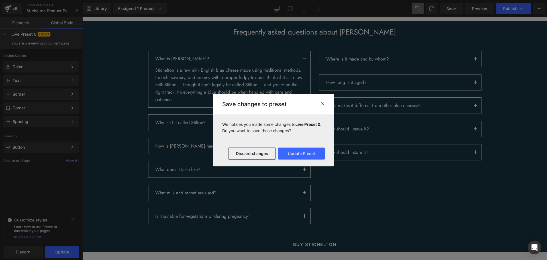
scroll to position [665, 0]
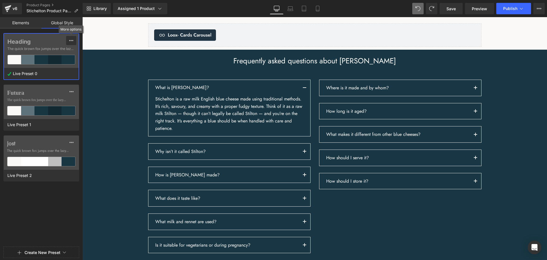
click at [73, 38] on div at bounding box center [71, 40] width 5 height 9
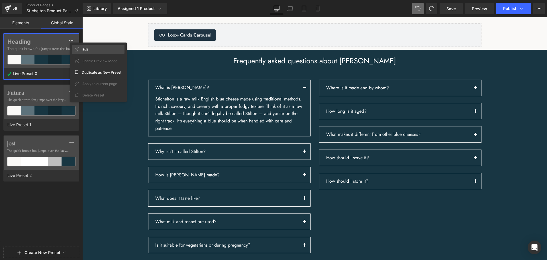
click at [86, 51] on span "Edit" at bounding box center [85, 49] width 6 height 6
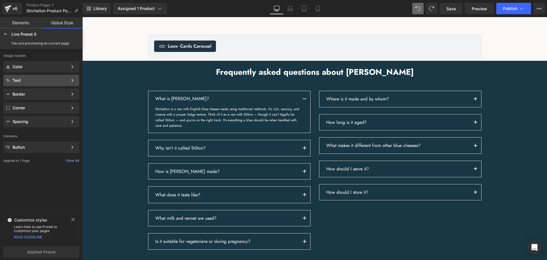
click at [50, 84] on div "Text Color Style Define a color palette and apply it to your pages 1 of 3 Next" at bounding box center [41, 80] width 76 height 11
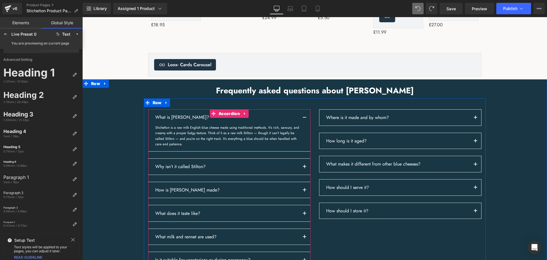
scroll to position [637, 0]
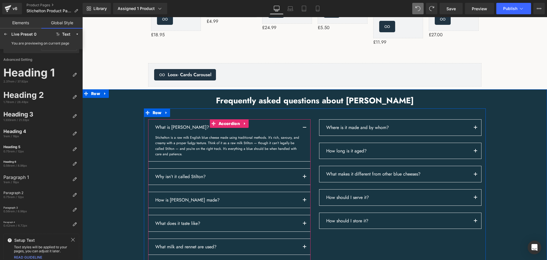
click at [169, 124] on p "What is [PERSON_NAME]?" at bounding box center [227, 127] width 144 height 7
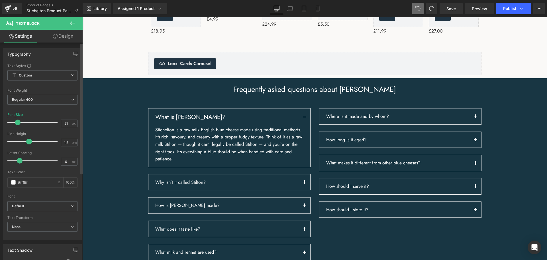
type input "20"
click at [19, 123] on span at bounding box center [18, 122] width 6 height 6
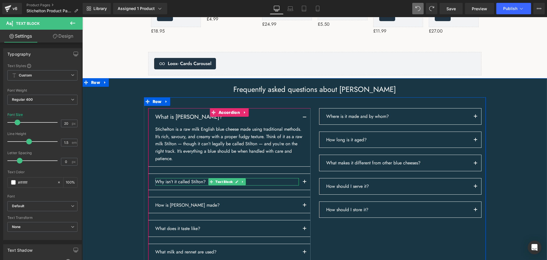
click at [186, 178] on p "Why isn’t it called Stilton?" at bounding box center [227, 181] width 144 height 7
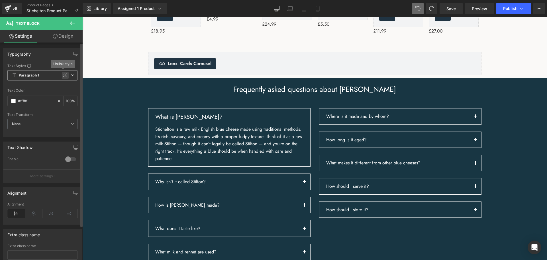
click at [63, 75] on icon at bounding box center [65, 75] width 5 height 5
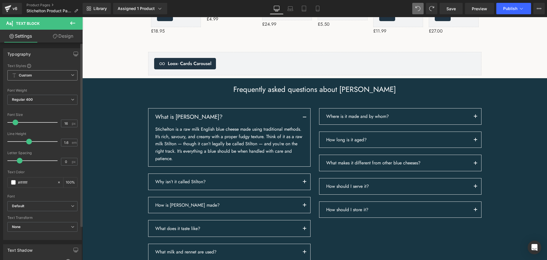
type input "1.5"
type input "20"
click at [18, 123] on span at bounding box center [18, 122] width 6 height 6
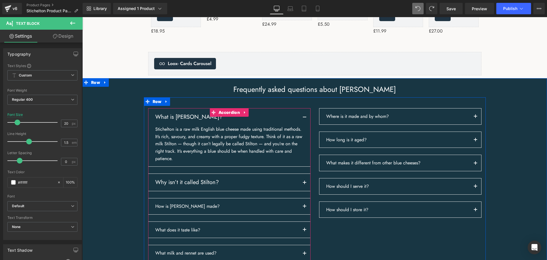
click at [184, 202] on p "How is [PERSON_NAME] made?" at bounding box center [227, 205] width 144 height 7
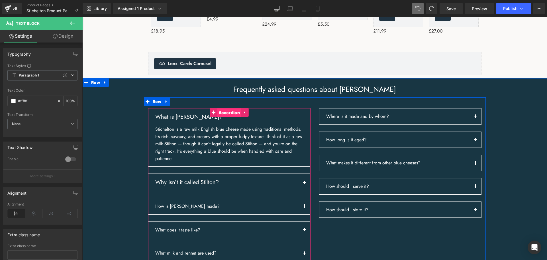
click at [222, 117] on span "Accordion" at bounding box center [229, 112] width 24 height 9
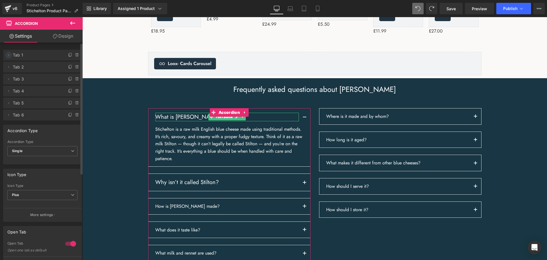
click at [10, 56] on icon at bounding box center [8, 55] width 5 height 5
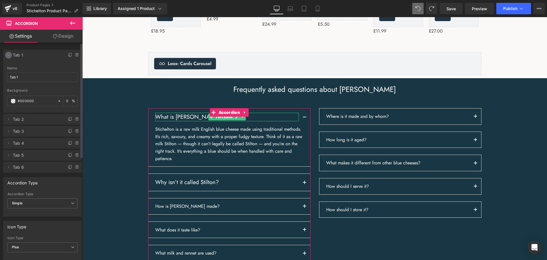
click at [10, 56] on icon at bounding box center [8, 55] width 5 height 5
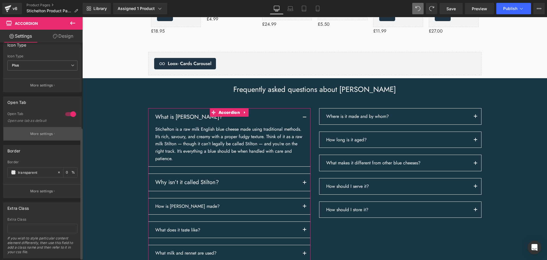
scroll to position [144, 0]
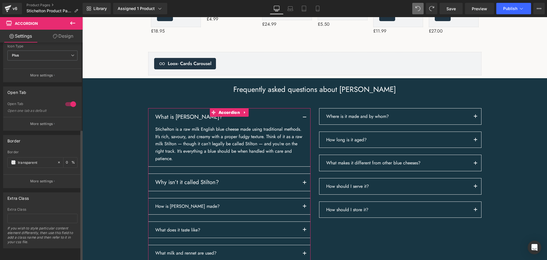
click at [53, 121] on button "More settings" at bounding box center [42, 123] width 78 height 13
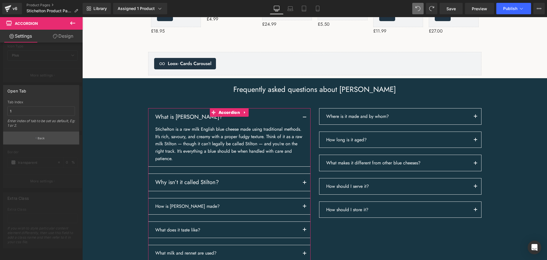
click at [48, 137] on button "Back" at bounding box center [41, 137] width 76 height 13
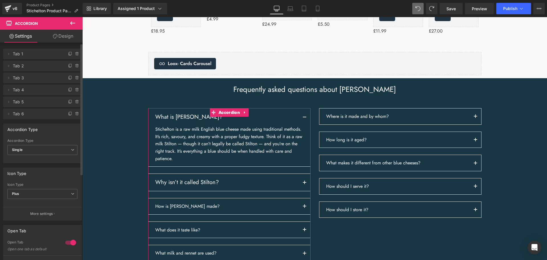
scroll to position [0, 0]
click at [72, 24] on icon at bounding box center [72, 22] width 5 height 3
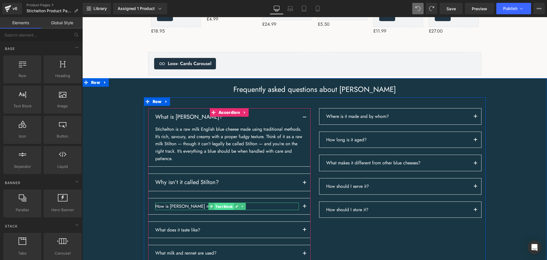
click at [222, 203] on span "Text Block" at bounding box center [224, 206] width 20 height 7
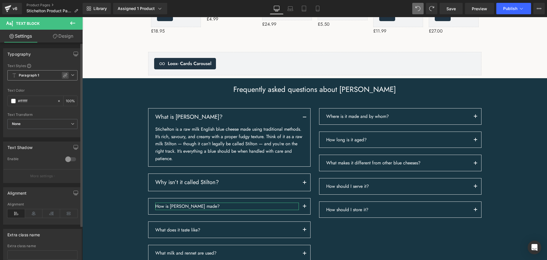
click at [64, 75] on icon at bounding box center [65, 75] width 5 height 5
type input "1.5"
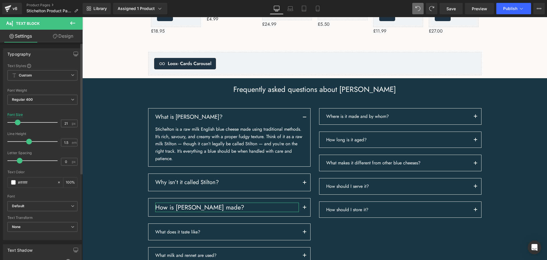
type input "20"
click at [19, 124] on span at bounding box center [18, 122] width 6 height 6
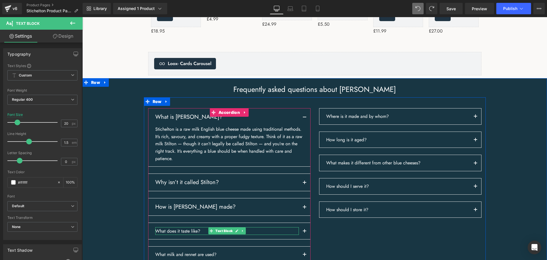
click at [218, 227] on span "Text Block" at bounding box center [224, 230] width 20 height 7
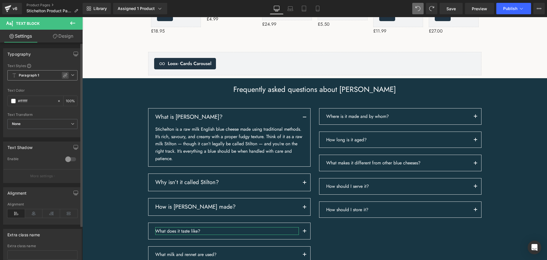
click at [62, 77] on div at bounding box center [65, 75] width 7 height 7
type input "1.5"
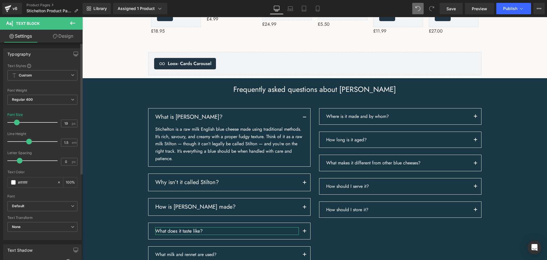
type input "20"
click at [19, 122] on span at bounding box center [18, 122] width 6 height 6
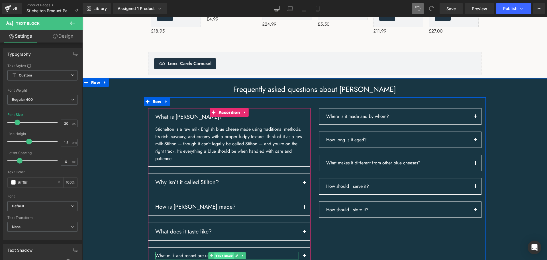
click at [216, 252] on span "Text Block" at bounding box center [224, 255] width 20 height 7
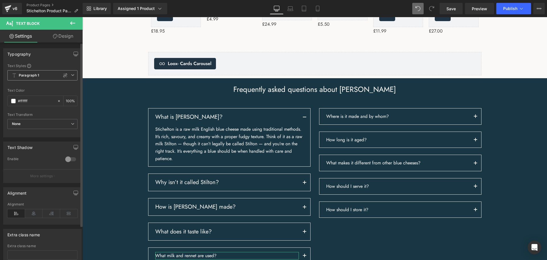
click at [63, 76] on icon at bounding box center [65, 75] width 4 height 4
type input "1.5"
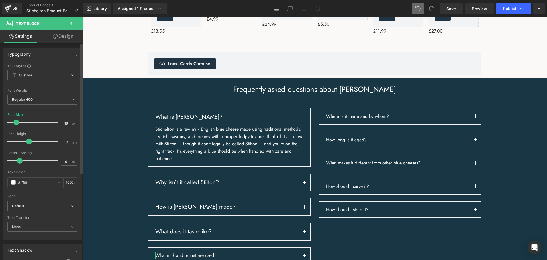
type input "20"
click at [18, 124] on span at bounding box center [18, 122] width 6 height 6
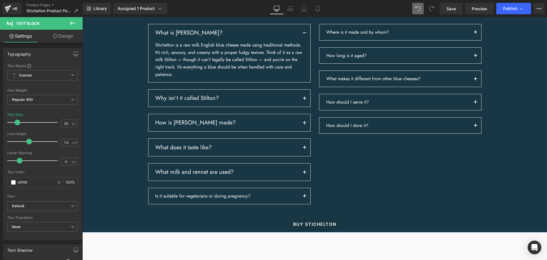
scroll to position [723, 0]
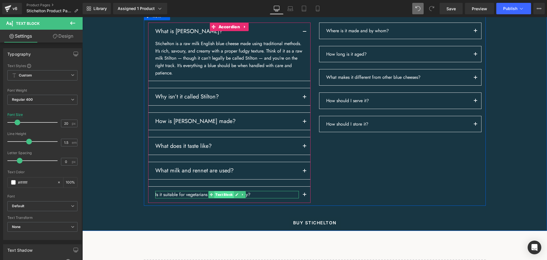
click at [224, 191] on span "Text Block" at bounding box center [224, 194] width 20 height 7
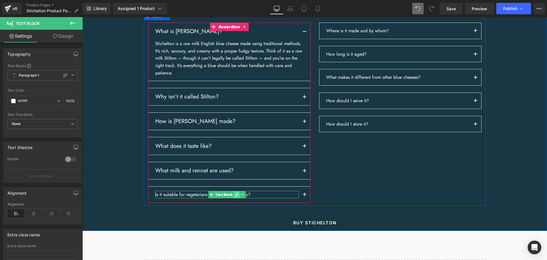
click at [236, 193] on icon at bounding box center [237, 194] width 3 height 3
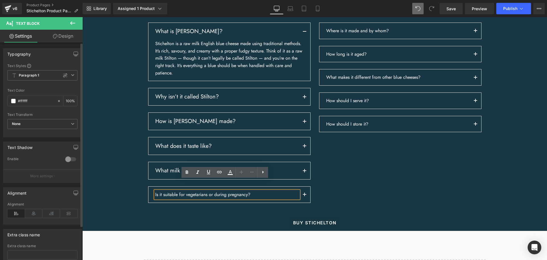
drag, startPoint x: 61, startPoint y: 75, endPoint x: 42, endPoint y: 85, distance: 22.1
click at [63, 75] on icon at bounding box center [65, 75] width 5 height 5
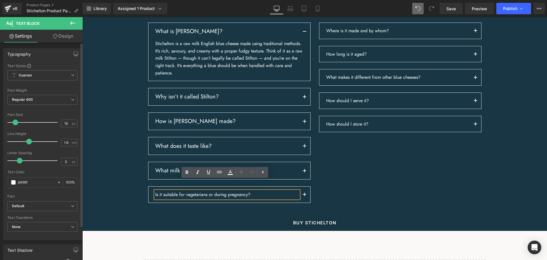
type input "1.5"
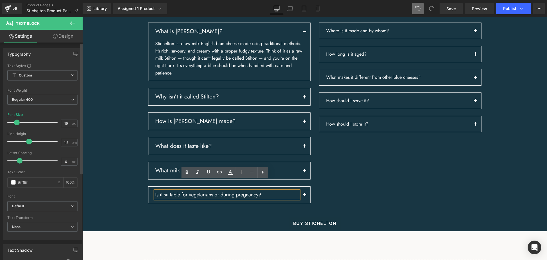
type input "20"
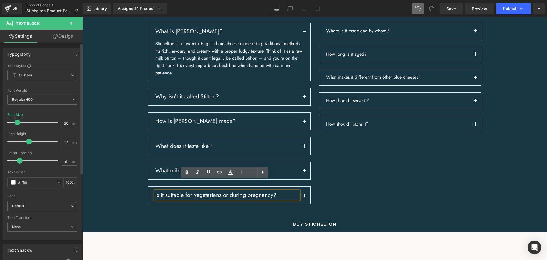
click at [17, 121] on span at bounding box center [18, 122] width 6 height 6
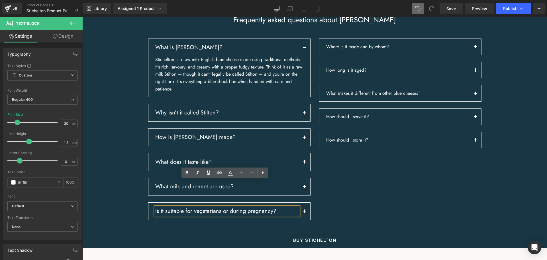
scroll to position [694, 0]
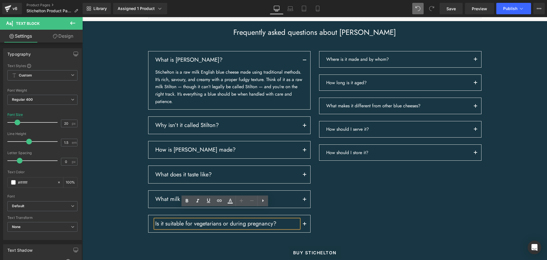
click at [368, 63] on p "Where is it made and by whom?" at bounding box center [398, 59] width 144 height 7
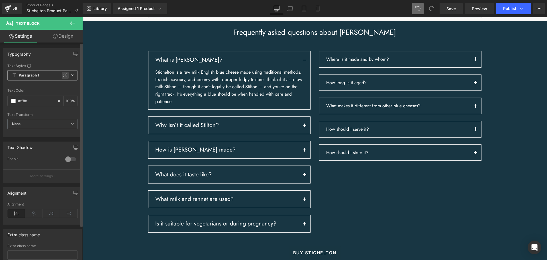
click at [63, 76] on icon at bounding box center [65, 75] width 5 height 5
type input "1.5"
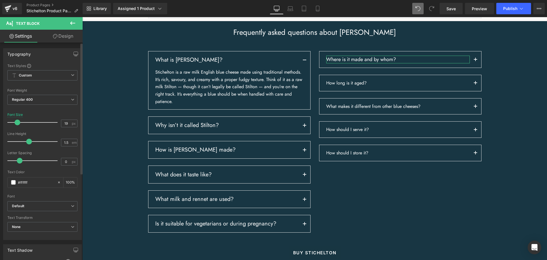
type input "20"
click at [19, 122] on span at bounding box center [18, 122] width 6 height 6
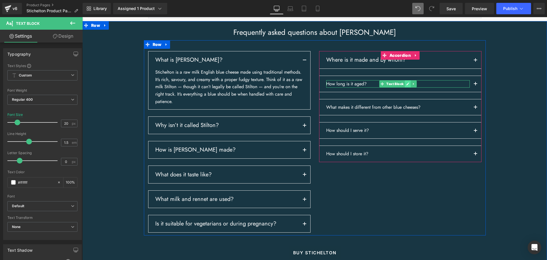
click at [405, 87] on link at bounding box center [408, 83] width 6 height 7
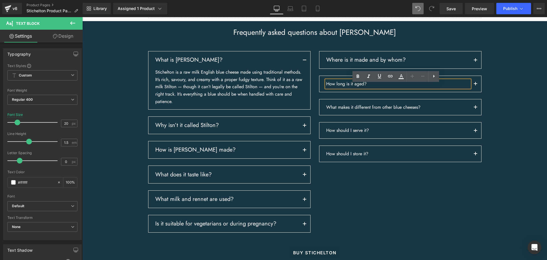
click at [368, 88] on p "How long is it aged?" at bounding box center [398, 83] width 144 height 7
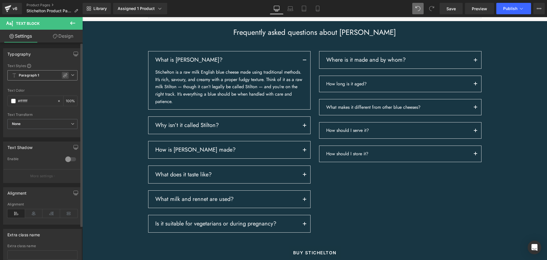
click at [63, 75] on icon at bounding box center [65, 75] width 5 height 5
type input "1.5"
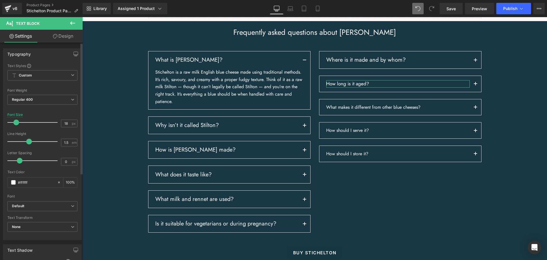
type input "20"
click at [17, 123] on span at bounding box center [18, 122] width 6 height 6
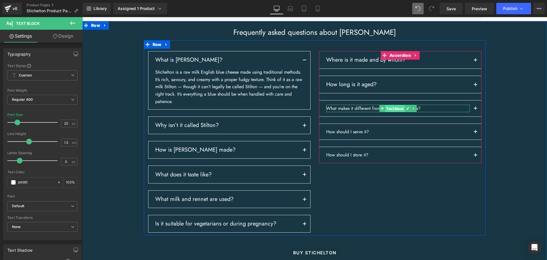
click at [394, 112] on span "Text Block" at bounding box center [395, 108] width 20 height 7
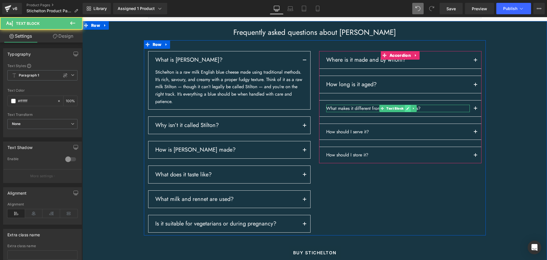
click at [406, 110] on icon at bounding box center [407, 108] width 3 height 3
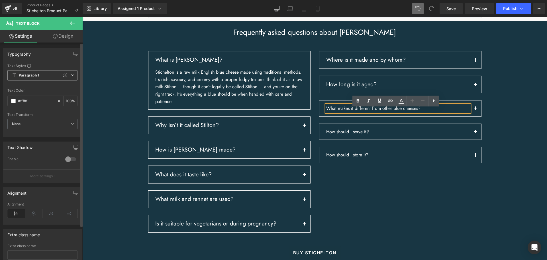
click at [64, 75] on icon at bounding box center [65, 75] width 4 height 4
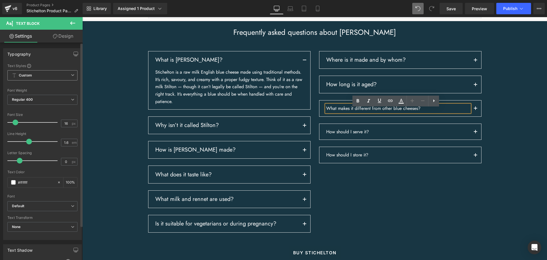
type input "1.5"
type input "20"
click at [18, 122] on span at bounding box center [18, 122] width 6 height 6
click at [406, 135] on icon at bounding box center [407, 132] width 3 height 3
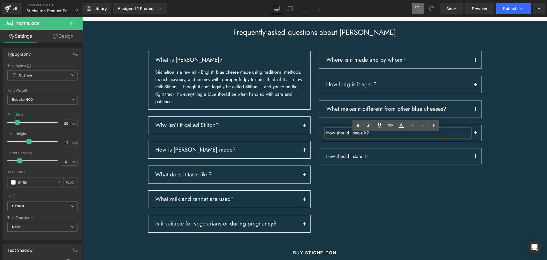
click at [365, 137] on p "How should I serve it?" at bounding box center [398, 132] width 144 height 7
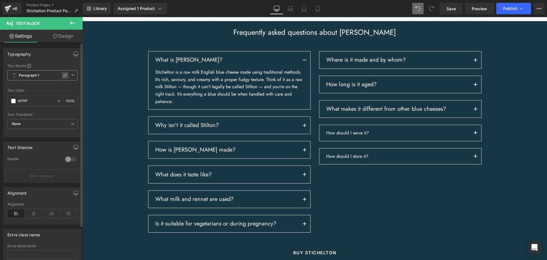
click at [63, 77] on icon at bounding box center [65, 75] width 5 height 5
type input "1.5"
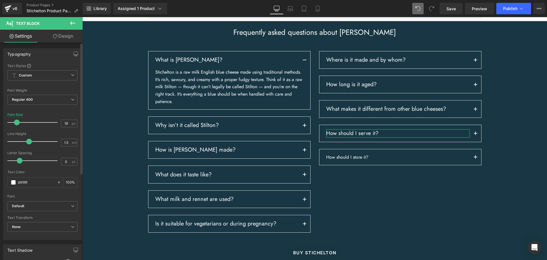
type input "20"
click at [19, 121] on span at bounding box center [18, 122] width 6 height 6
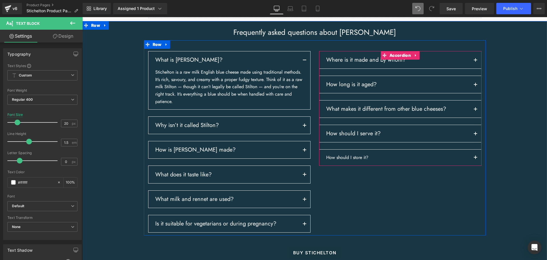
click at [362, 161] on div "How should I store it? Text Block" at bounding box center [398, 157] width 144 height 7
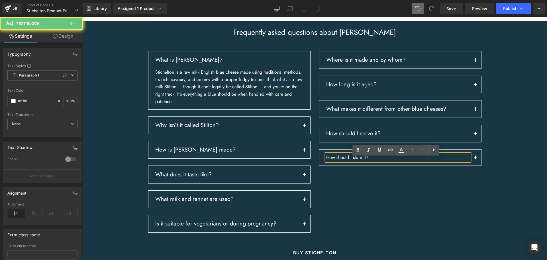
click at [363, 161] on p "How should I store it?" at bounding box center [398, 157] width 144 height 7
click at [366, 161] on p "How should I store it?" at bounding box center [398, 157] width 144 height 7
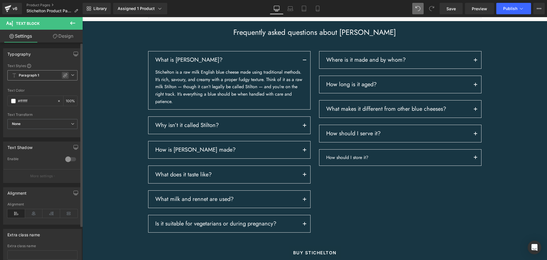
click at [64, 76] on icon at bounding box center [65, 75] width 4 height 4
type input "1.5"
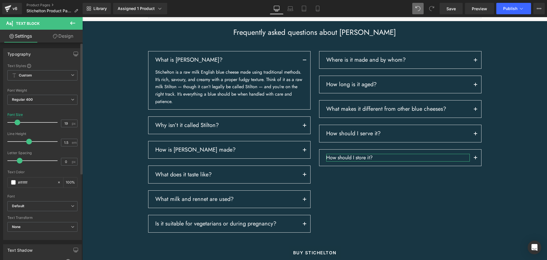
type input "20"
click at [17, 122] on span at bounding box center [18, 122] width 6 height 6
click at [453, 189] on div "What is Stichelton? Text Block Text Block Text Block" at bounding box center [315, 137] width 342 height 195
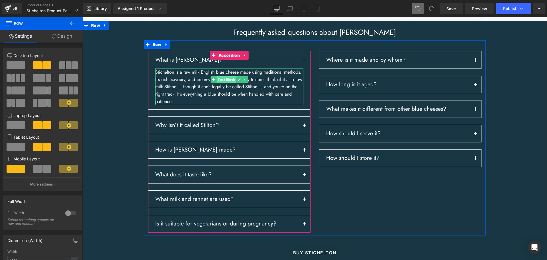
click at [221, 83] on span "Text Block" at bounding box center [227, 79] width 20 height 7
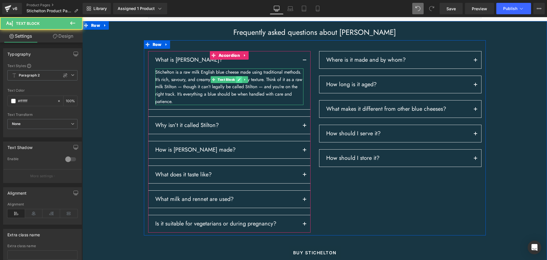
click at [238, 81] on icon at bounding box center [239, 79] width 3 height 3
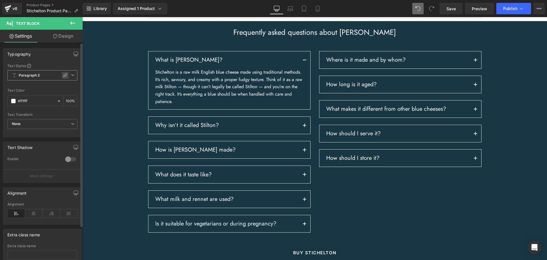
click at [63, 76] on icon at bounding box center [65, 75] width 4 height 4
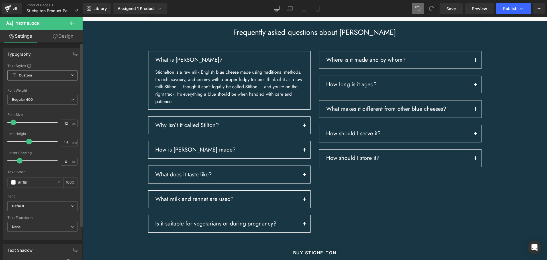
type input "1.5"
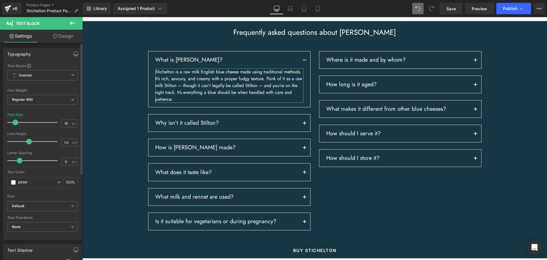
type input "15"
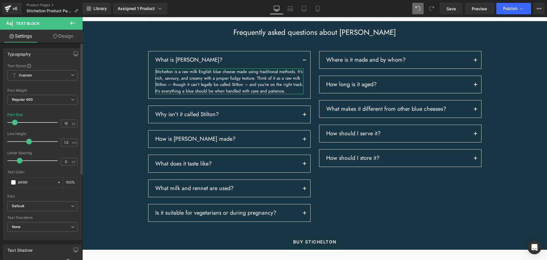
click at [16, 122] on span at bounding box center [15, 122] width 6 height 6
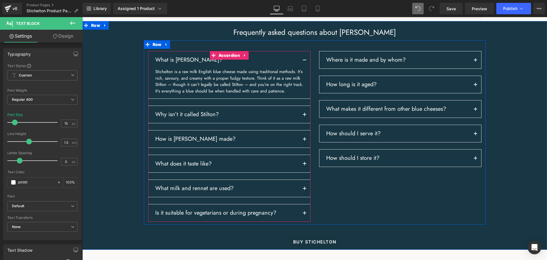
click at [304, 120] on button "button" at bounding box center [304, 114] width 11 height 17
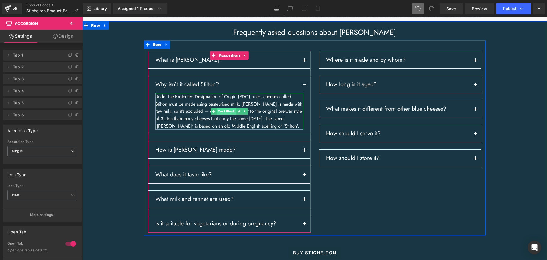
click at [225, 114] on span "Text Block" at bounding box center [227, 111] width 20 height 7
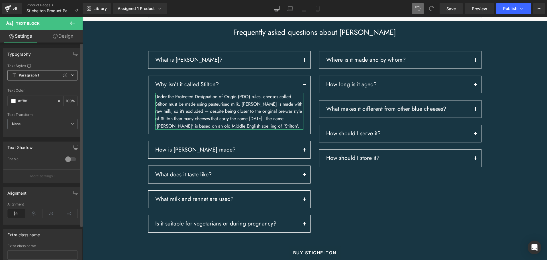
drag, startPoint x: 60, startPoint y: 74, endPoint x: 45, endPoint y: 83, distance: 17.2
click at [62, 74] on div at bounding box center [65, 75] width 7 height 7
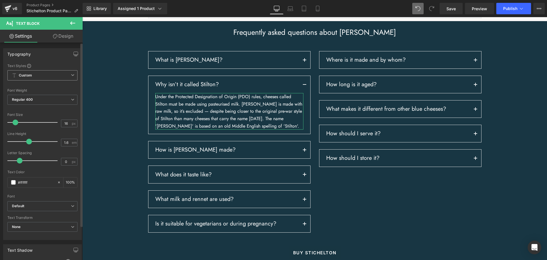
type input "1.5"
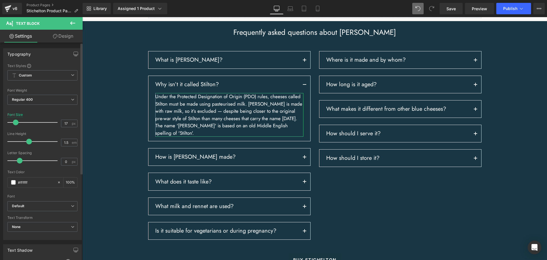
type input "16"
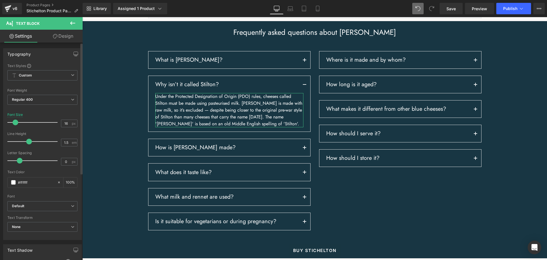
click at [17, 123] on span at bounding box center [16, 122] width 6 height 6
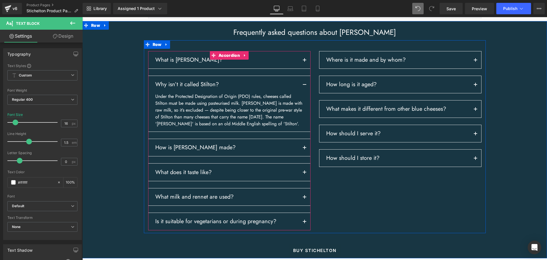
click at [303, 64] on button "button" at bounding box center [304, 59] width 11 height 17
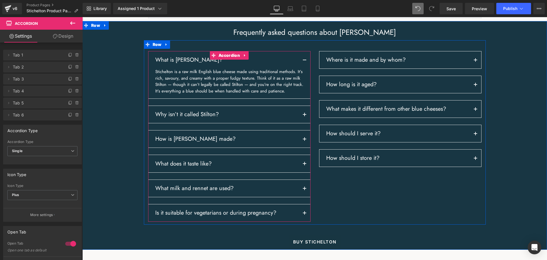
click at [305, 116] on span "button" at bounding box center [305, 116] width 0 height 0
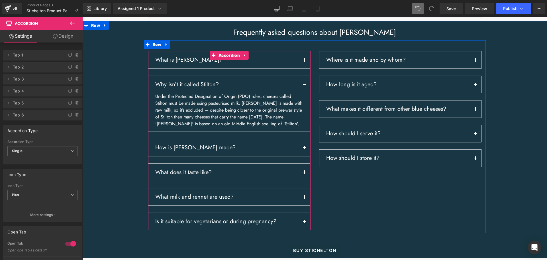
click at [302, 150] on button "button" at bounding box center [304, 147] width 11 height 17
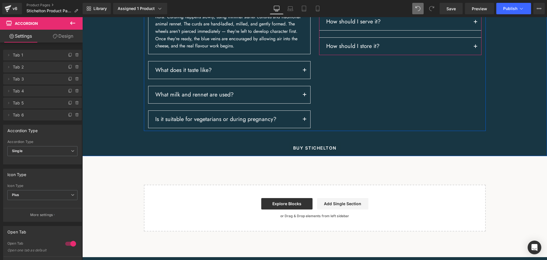
scroll to position [808, 0]
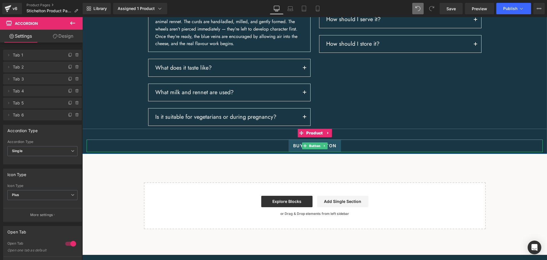
click at [314, 149] on span "Button" at bounding box center [315, 145] width 14 height 7
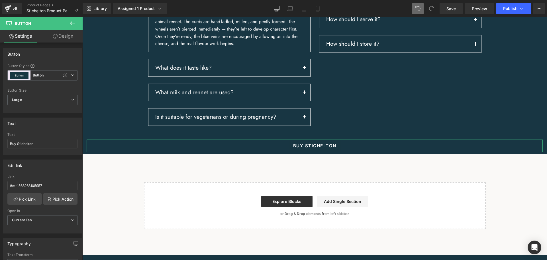
click at [64, 37] on link "Design" at bounding box center [62, 36] width 41 height 13
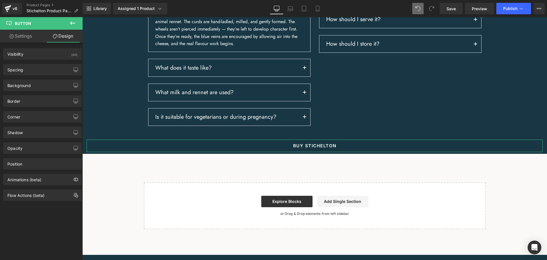
click at [25, 32] on link "Settings" at bounding box center [20, 36] width 41 height 13
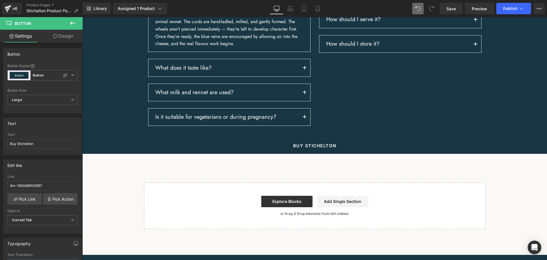
click at [73, 20] on icon at bounding box center [72, 23] width 7 height 7
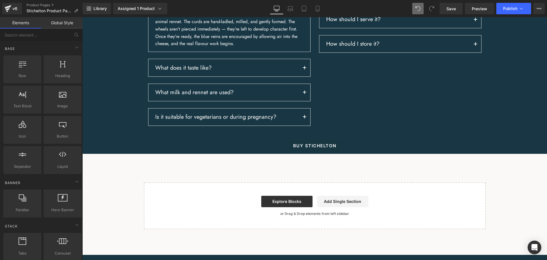
click at [58, 24] on link "Global Style" at bounding box center [61, 22] width 41 height 11
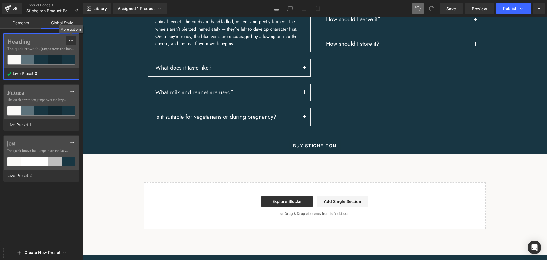
click at [70, 40] on icon at bounding box center [71, 40] width 4 height 1
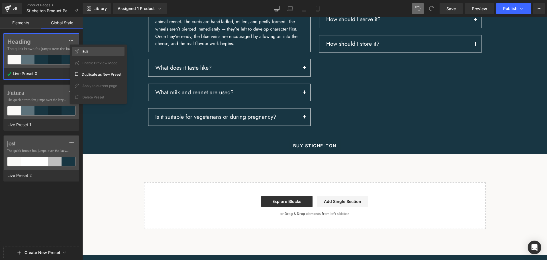
click at [90, 54] on div "Edit" at bounding box center [98, 51] width 52 height 9
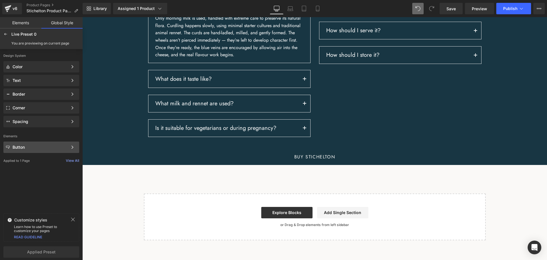
click at [44, 145] on div "Button" at bounding box center [40, 147] width 55 height 5
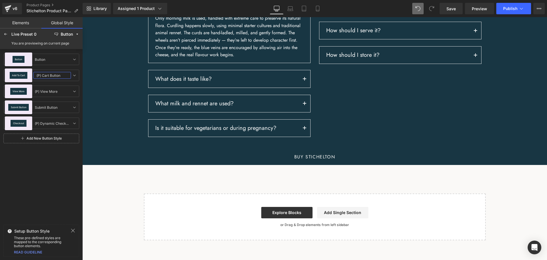
click at [44, 77] on input "(P) Cart Button" at bounding box center [52, 75] width 38 height 7
click at [73, 75] on icon at bounding box center [74, 75] width 5 height 5
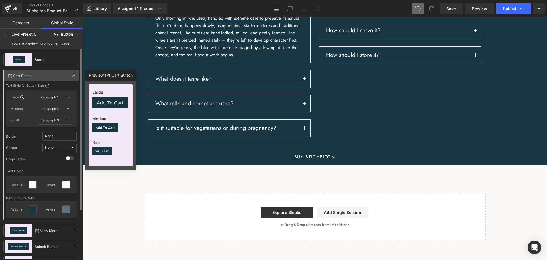
click at [71, 66] on div "Button Button Button Add To Cart (P) Cart Button (P) Cart Button Text Style for…" at bounding box center [41, 167] width 83 height 237
click at [74, 59] on icon at bounding box center [74, 59] width 5 height 5
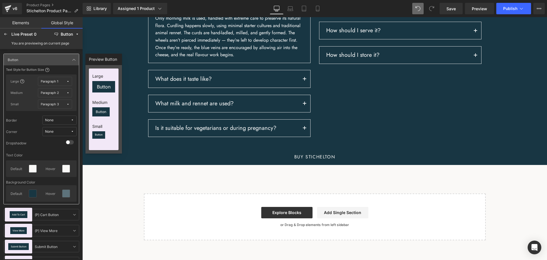
click at [106, 48] on div "Frequently asked questions about Stichelton Heading Row What is Stichelton? Tex…" at bounding box center [314, 45] width 465 height 240
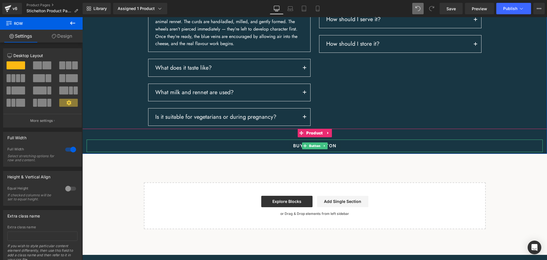
drag, startPoint x: 310, startPoint y: 149, endPoint x: 147, endPoint y: 117, distance: 166.5
click at [310, 149] on span "Button" at bounding box center [315, 145] width 14 height 7
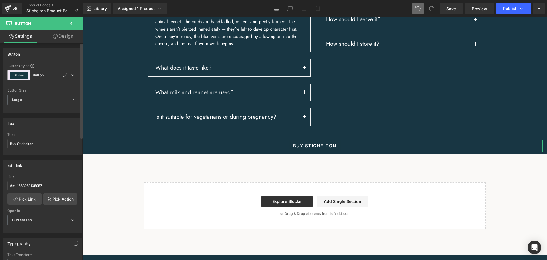
click at [71, 74] on icon at bounding box center [72, 74] width 3 height 3
click at [71, 99] on icon at bounding box center [70, 100] width 5 height 5
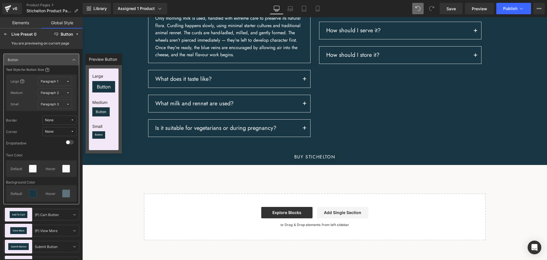
click at [64, 23] on link "Global Style" at bounding box center [61, 22] width 41 height 11
click at [67, 35] on div "Button" at bounding box center [67, 34] width 12 height 4
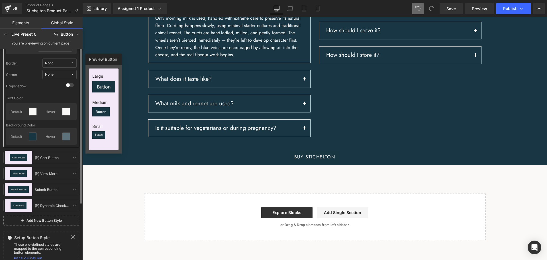
scroll to position [64, 0]
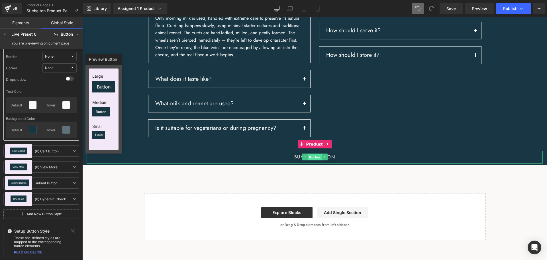
click at [312, 154] on span "Button" at bounding box center [315, 157] width 14 height 7
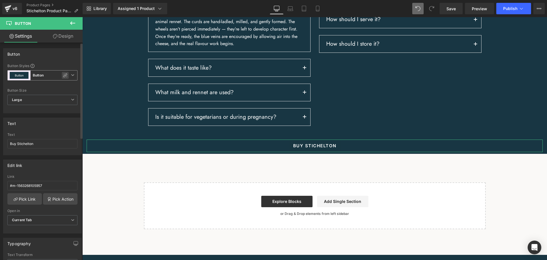
click at [63, 76] on icon at bounding box center [65, 75] width 5 height 5
type input "Brand Color"
type input "Color 1"
type input "Color 7"
type input "Color 1"
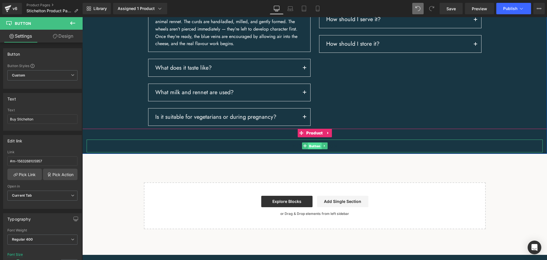
click at [311, 149] on span "Button" at bounding box center [315, 146] width 14 height 7
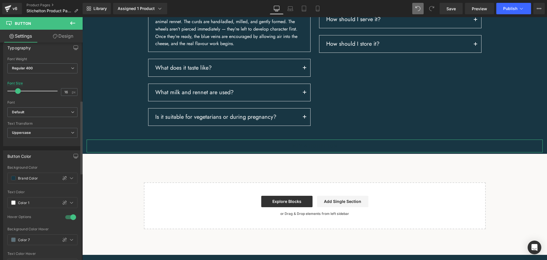
scroll to position [200, 0]
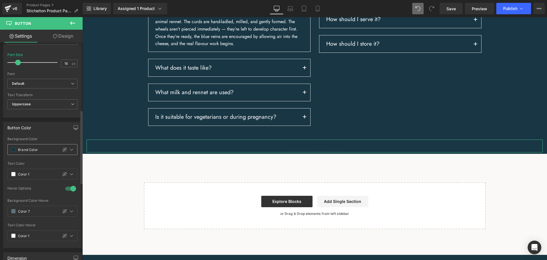
click at [39, 150] on input "Brand Color" at bounding box center [36, 149] width 37 height 6
click at [14, 150] on span at bounding box center [13, 149] width 5 height 5
type input "0"
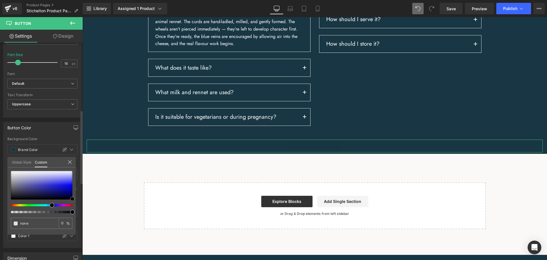
type input "#00000f"
type input "100"
type input "#00000f"
type input "100"
type input "#090943"
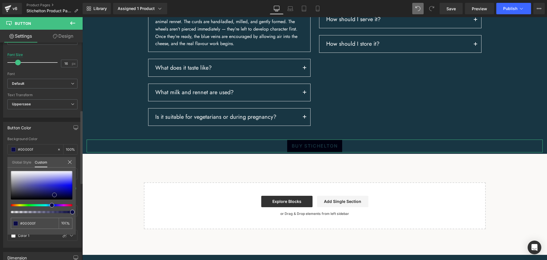
type input "#090943"
type input "#101041"
type input "#161631"
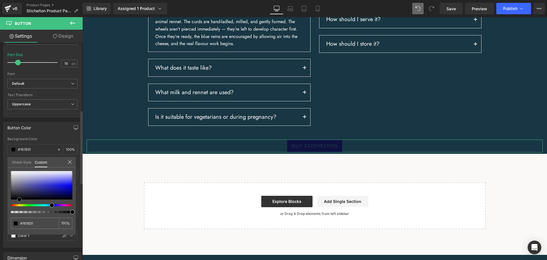
type input "#040405"
type input "#000000"
type input "#020202"
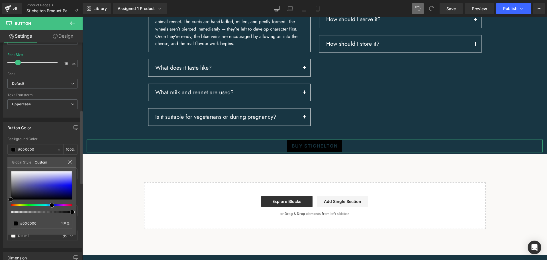
type input "#020202"
type input "#0a0a0a"
type input "#a0a0a0"
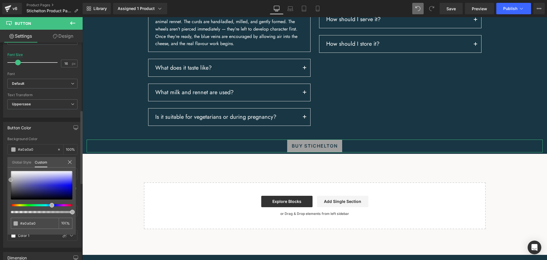
type input "#ffffff"
drag, startPoint x: 72, startPoint y: 198, endPoint x: 2, endPoint y: 165, distance: 77.4
click at [2, 165] on div "Button Color rgba(255, 255, 255, 1) Background Color #ffffff 100 % var(--gf_gs-…" at bounding box center [42, 182] width 85 height 130
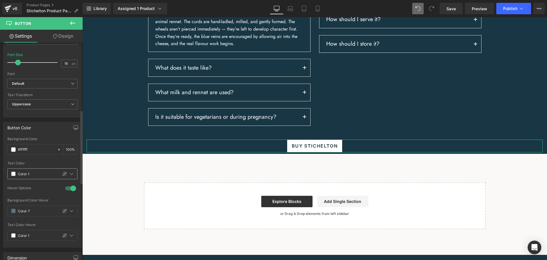
click at [44, 174] on input "Color 1" at bounding box center [36, 174] width 37 height 6
click at [12, 172] on span at bounding box center [13, 173] width 5 height 5
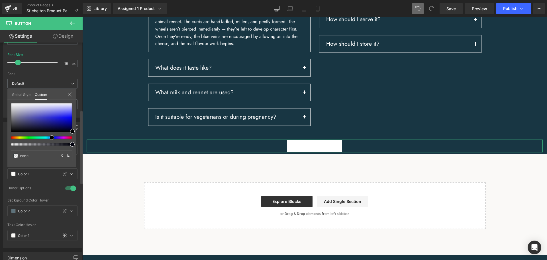
click at [25, 95] on link "Global Style" at bounding box center [21, 94] width 19 height 10
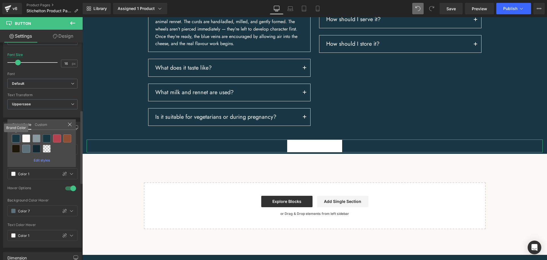
click at [16, 138] on div at bounding box center [16, 138] width 8 height 8
type input "Brand Color"
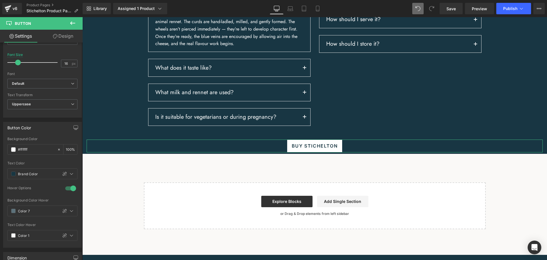
click at [71, 38] on link "Design" at bounding box center [62, 36] width 41 height 13
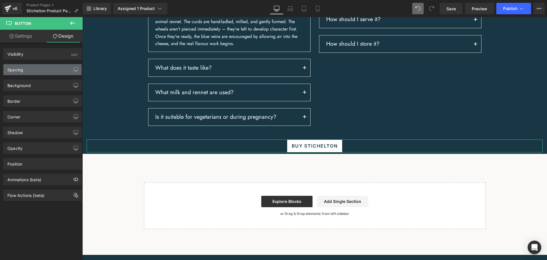
type input "0"
type input "8"
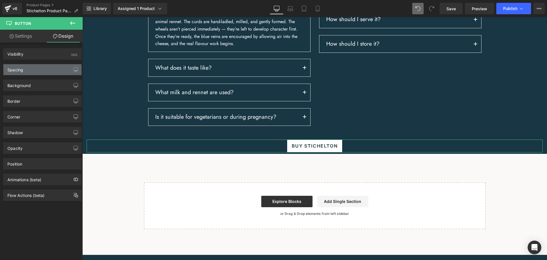
type input "16"
type input "8"
type input "16"
click at [44, 72] on div "Spacing" at bounding box center [42, 69] width 78 height 11
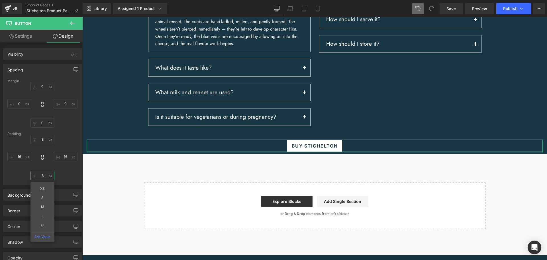
click at [44, 176] on input "8" at bounding box center [43, 175] width 24 height 9
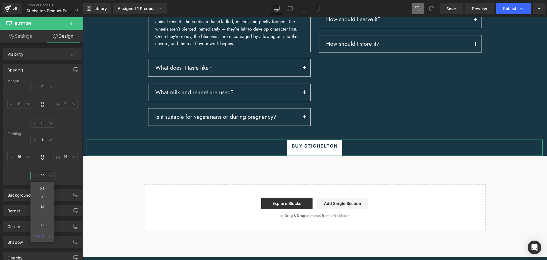
type input "2"
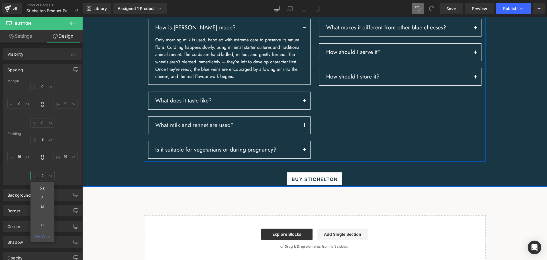
scroll to position [694, 0]
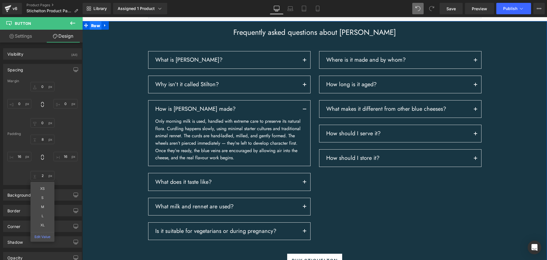
click at [97, 30] on span "Row" at bounding box center [96, 25] width 12 height 9
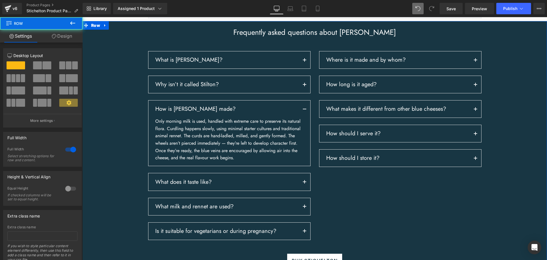
click at [66, 38] on link "Design" at bounding box center [61, 36] width 41 height 13
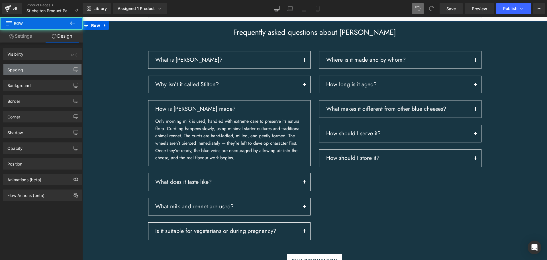
type input "0"
type input "23"
type input "0"
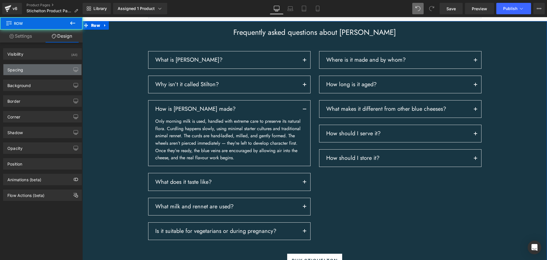
type input "0"
click at [38, 67] on div "Spacing" at bounding box center [42, 69] width 78 height 11
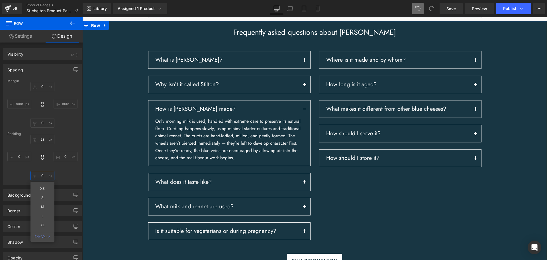
click at [46, 178] on input "0" at bounding box center [43, 175] width 24 height 9
type input "20"
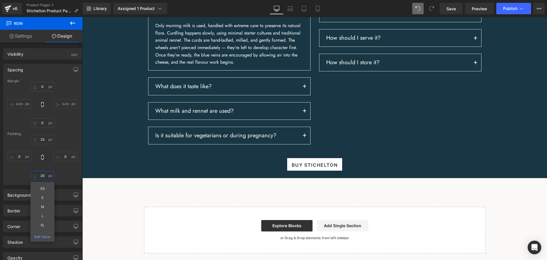
scroll to position [808, 0]
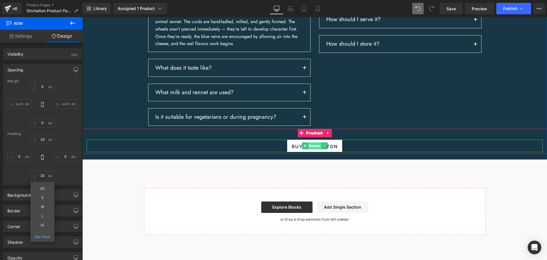
click at [317, 148] on span "Button" at bounding box center [315, 145] width 14 height 7
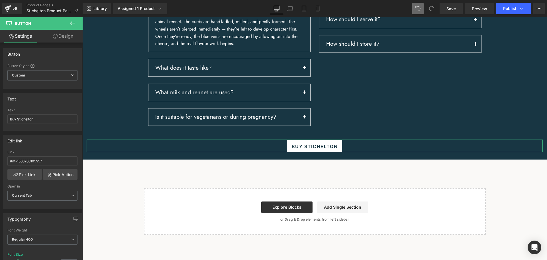
click at [71, 38] on link "Design" at bounding box center [62, 36] width 41 height 13
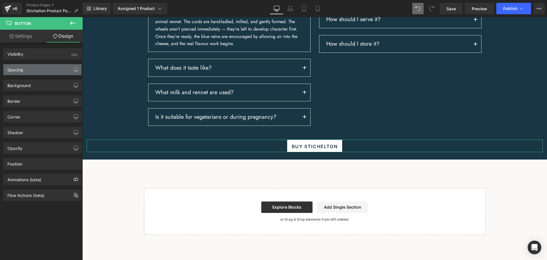
type input "0"
type input "8"
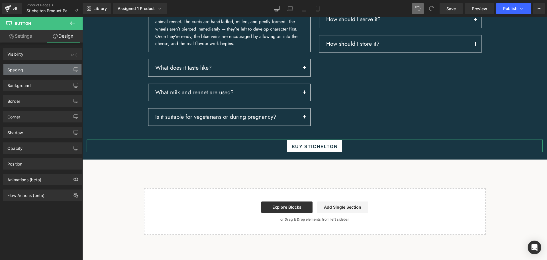
type input "16"
type input "2"
type input "16"
click at [45, 68] on div "Spacing" at bounding box center [42, 69] width 78 height 11
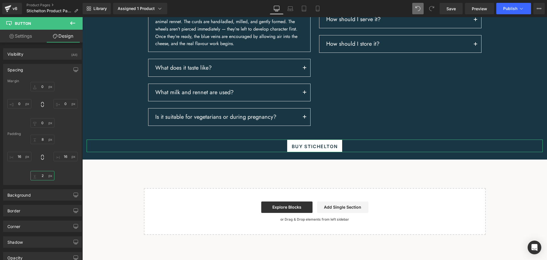
click at [41, 174] on input "2" at bounding box center [43, 175] width 24 height 9
type input "0"
click at [46, 164] on div "8px 8 16px 16 0 0 16px 16" at bounding box center [42, 158] width 70 height 46
click at [311, 149] on span "Button" at bounding box center [315, 145] width 14 height 7
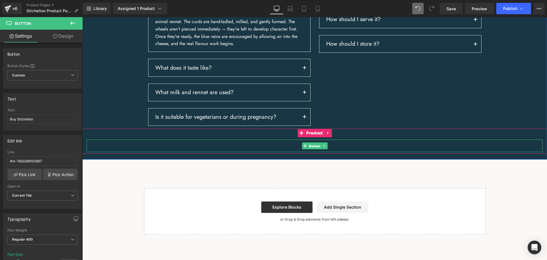
click at [311, 149] on span "Button" at bounding box center [315, 146] width 14 height 7
click at [62, 38] on link "Design" at bounding box center [62, 36] width 41 height 13
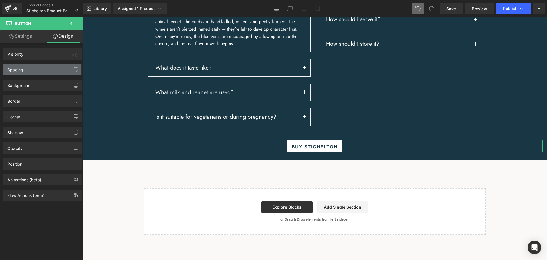
type input "0"
type input "8"
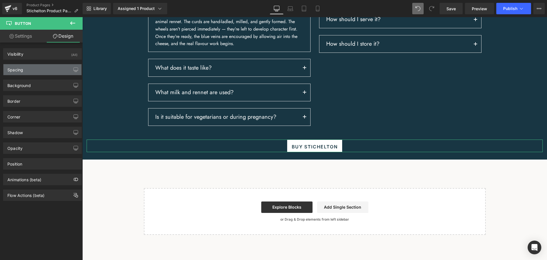
type input "16"
type input "0"
type input "16"
click at [37, 69] on div "Spacing" at bounding box center [42, 69] width 78 height 11
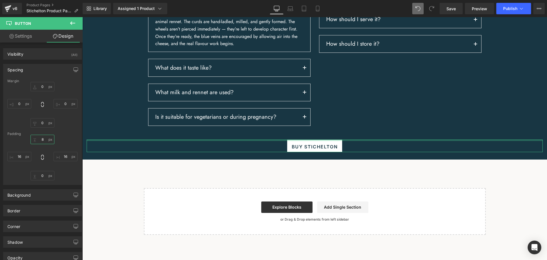
click at [43, 139] on input "8" at bounding box center [43, 139] width 24 height 9
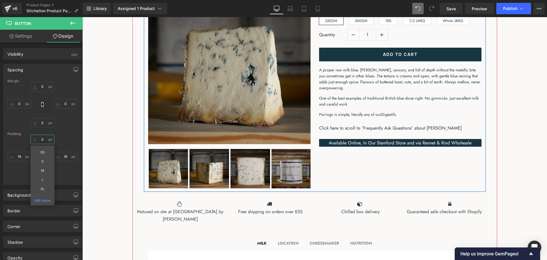
scroll to position [152, 0]
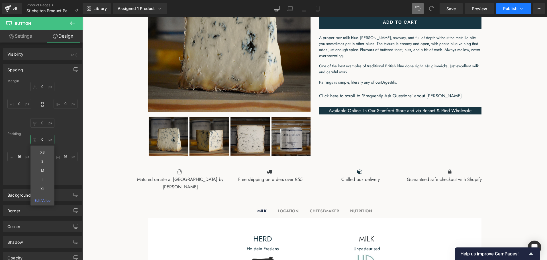
type input "0"
click at [515, 9] on span "Publish" at bounding box center [511, 8] width 14 height 5
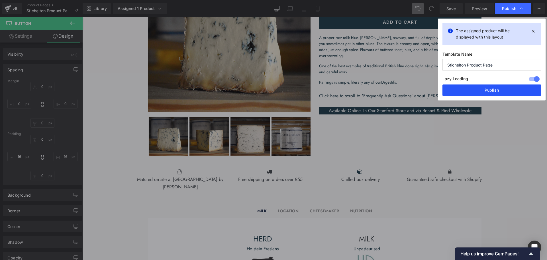
click at [489, 91] on button "Publish" at bounding box center [492, 89] width 99 height 11
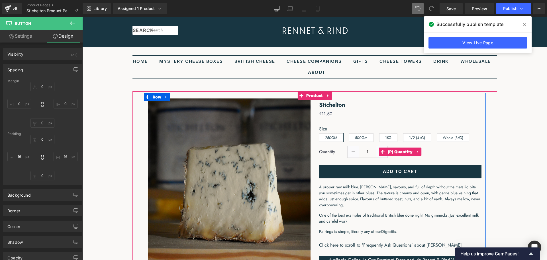
scroll to position [0, 0]
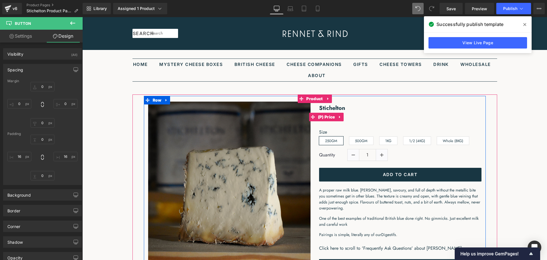
drag, startPoint x: 328, startPoint y: 119, endPoint x: 163, endPoint y: 110, distance: 165.4
click at [328, 119] on span "(P) Price" at bounding box center [327, 117] width 20 height 9
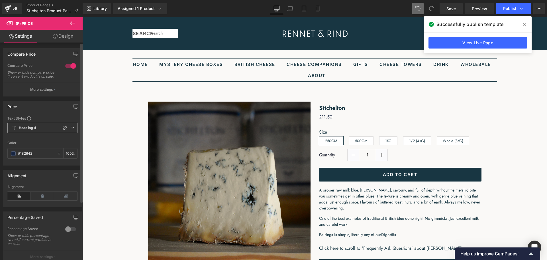
click at [71, 129] on icon at bounding box center [72, 127] width 3 height 3
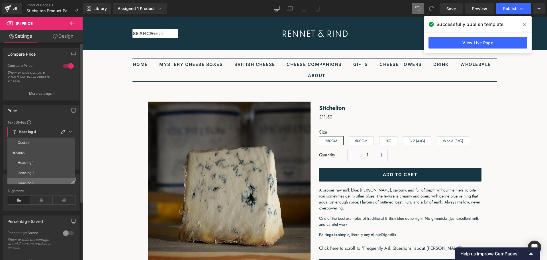
click at [51, 179] on li "Heading 3" at bounding box center [42, 183] width 70 height 10
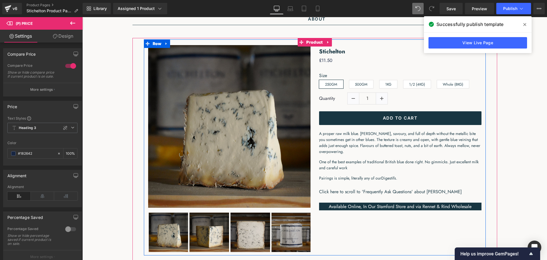
scroll to position [57, 0]
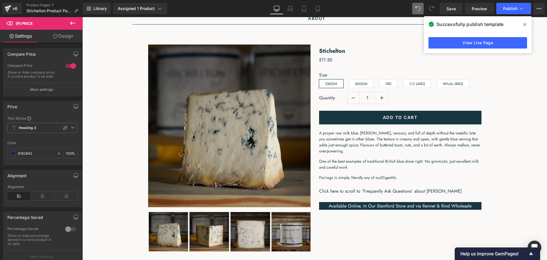
click at [74, 23] on icon at bounding box center [72, 23] width 7 height 7
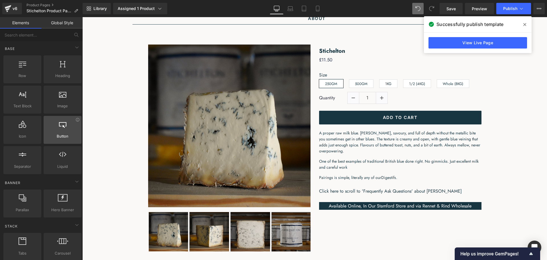
click at [61, 126] on icon at bounding box center [62, 123] width 7 height 7
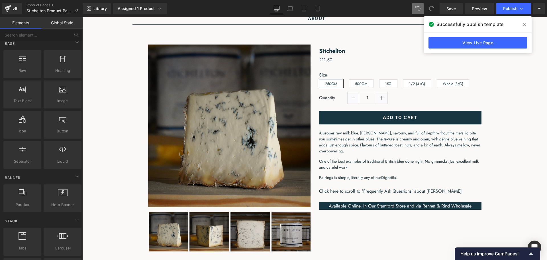
scroll to position [0, 0]
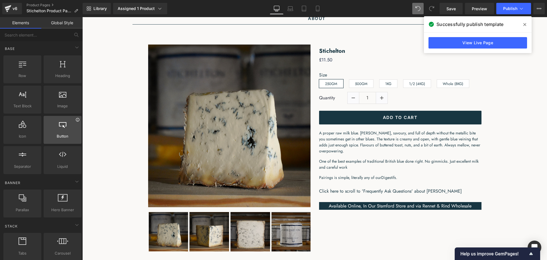
click at [77, 121] on icon at bounding box center [78, 119] width 4 height 4
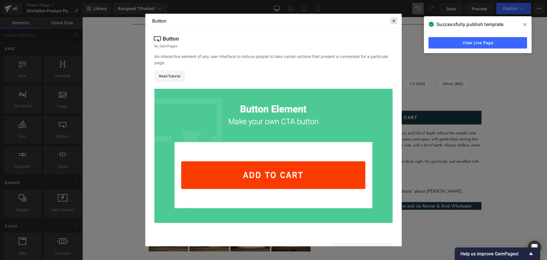
click at [395, 77] on div "Button By GemPages An interactive element of any user interface to induce peopl…" at bounding box center [273, 132] width 257 height 208
drag, startPoint x: 393, startPoint y: 23, endPoint x: 122, endPoint y: 62, distance: 273.7
click at [393, 23] on icon at bounding box center [393, 20] width 5 height 5
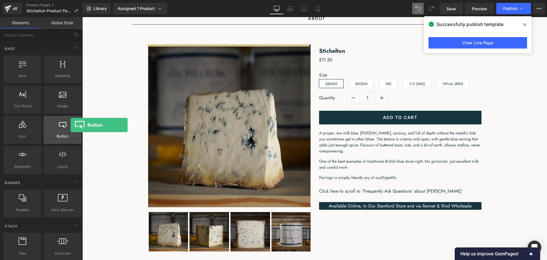
click at [71, 125] on div at bounding box center [62, 126] width 35 height 13
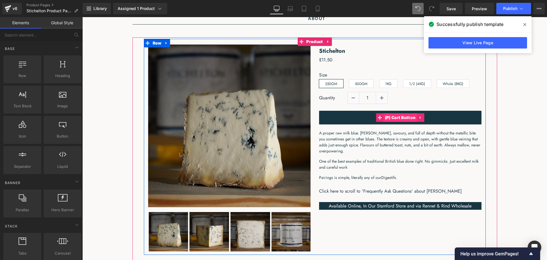
click at [391, 119] on span "(P) Cart Button" at bounding box center [401, 117] width 34 height 9
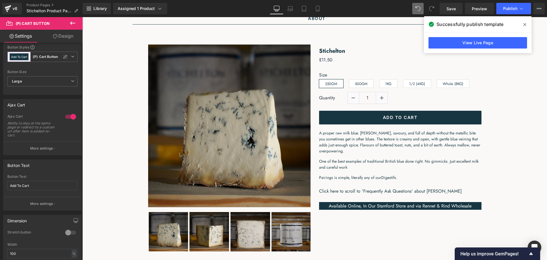
scroll to position [29, 0]
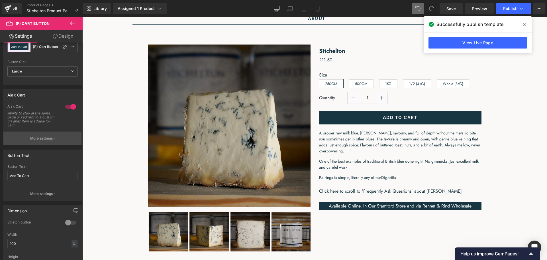
click at [48, 138] on p "More settings" at bounding box center [41, 138] width 23 height 5
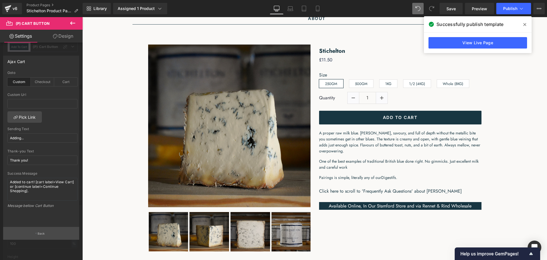
click at [45, 234] on button "Back" at bounding box center [41, 233] width 76 height 13
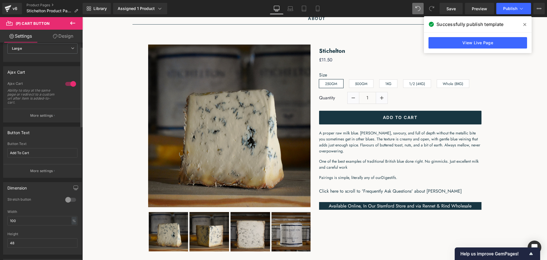
scroll to position [0, 0]
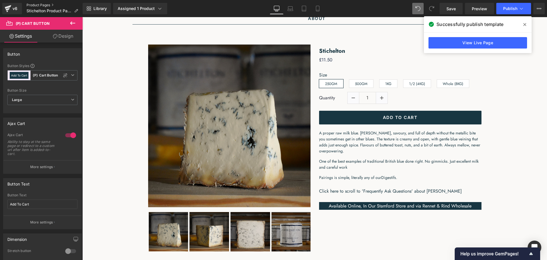
click at [29, 5] on link "Product Pages" at bounding box center [55, 5] width 56 height 5
click at [520, 10] on icon at bounding box center [522, 9] width 6 height 6
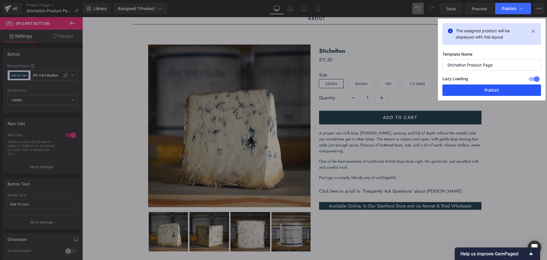
click at [500, 87] on button "Publish" at bounding box center [492, 89] width 99 height 11
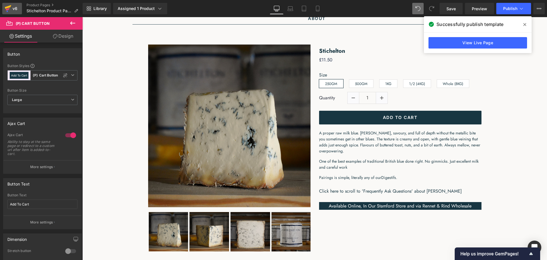
click at [16, 9] on div "v6" at bounding box center [14, 8] width 7 height 7
